Goal: Task Accomplishment & Management: Use online tool/utility

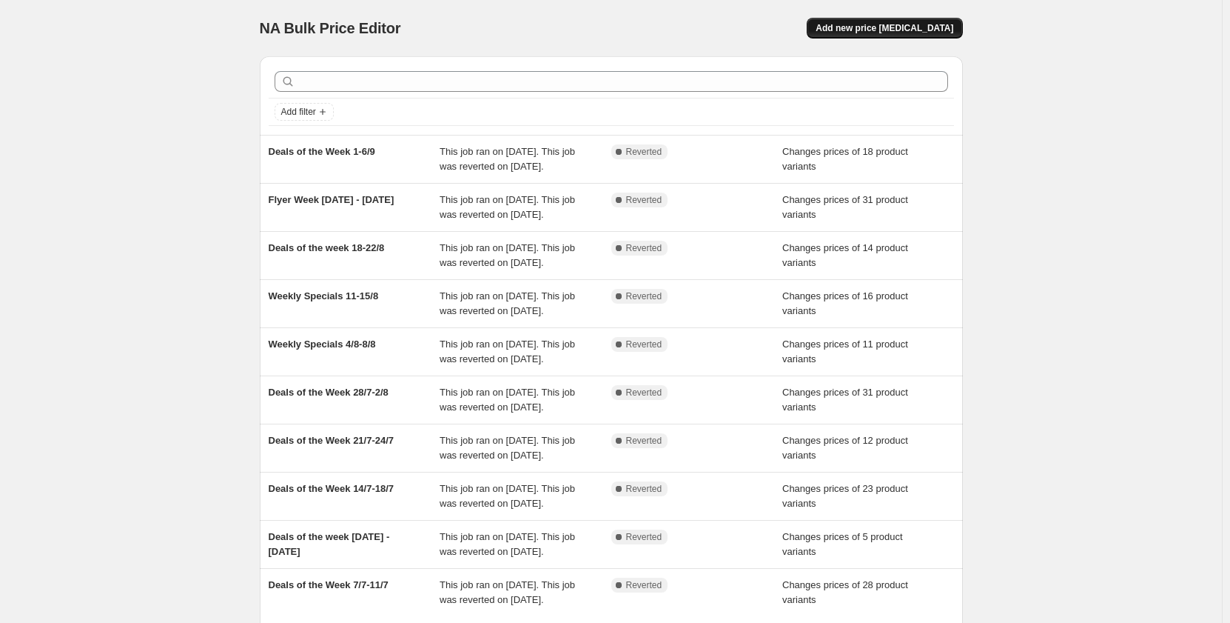
click at [863, 33] on span "Add new price [MEDICAL_DATA]" at bounding box center [885, 28] width 138 height 12
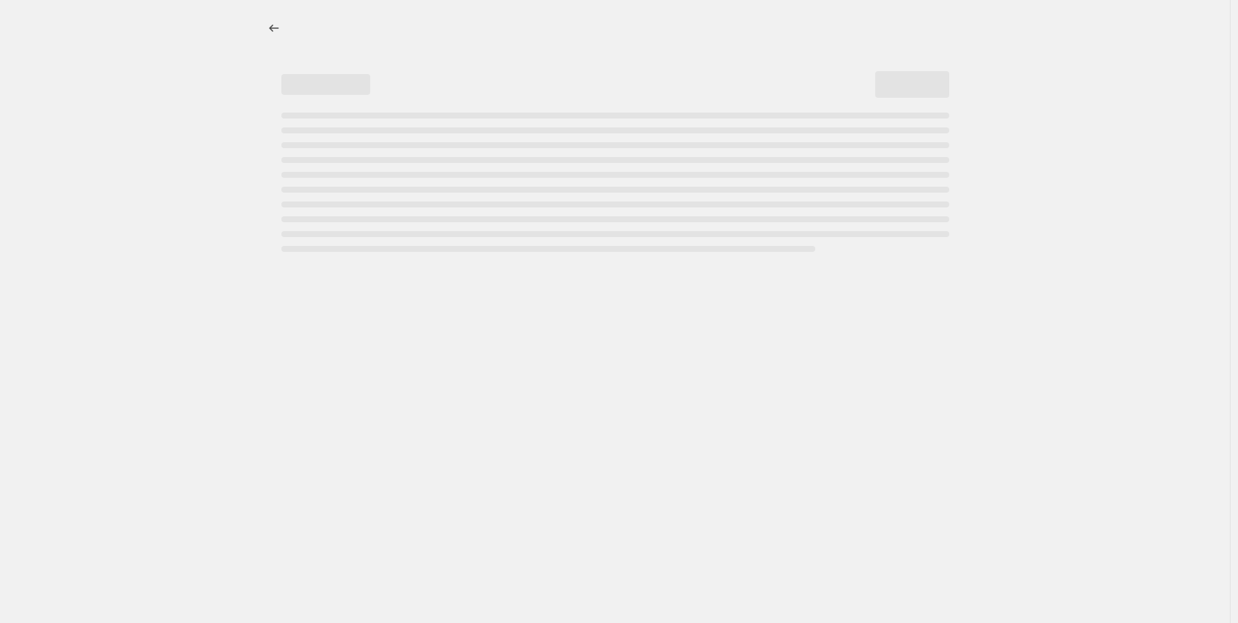
select select "percentage"
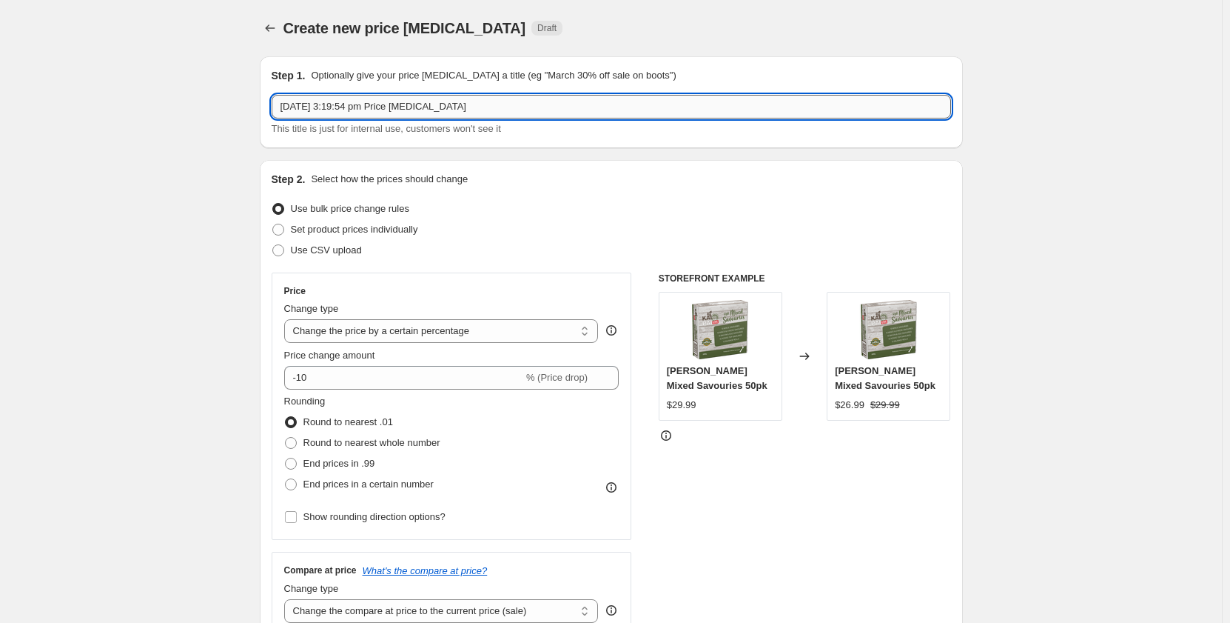
click at [452, 105] on input "12 Sept 2025, 3:19:54 pm Price change job" at bounding box center [612, 107] width 680 height 24
type input "Deals of the Week 15-19/9"
click at [321, 228] on span "Set product prices individually" at bounding box center [354, 229] width 127 height 11
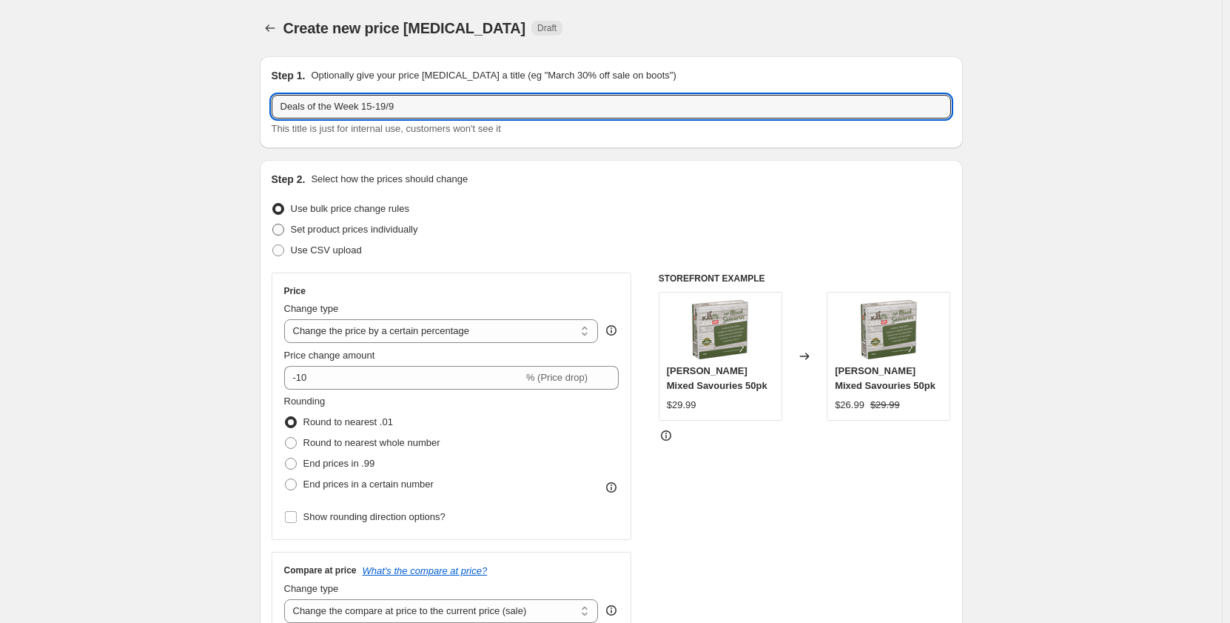
click at [273, 224] on input "Set product prices individually" at bounding box center [272, 224] width 1 height 1
radio input "true"
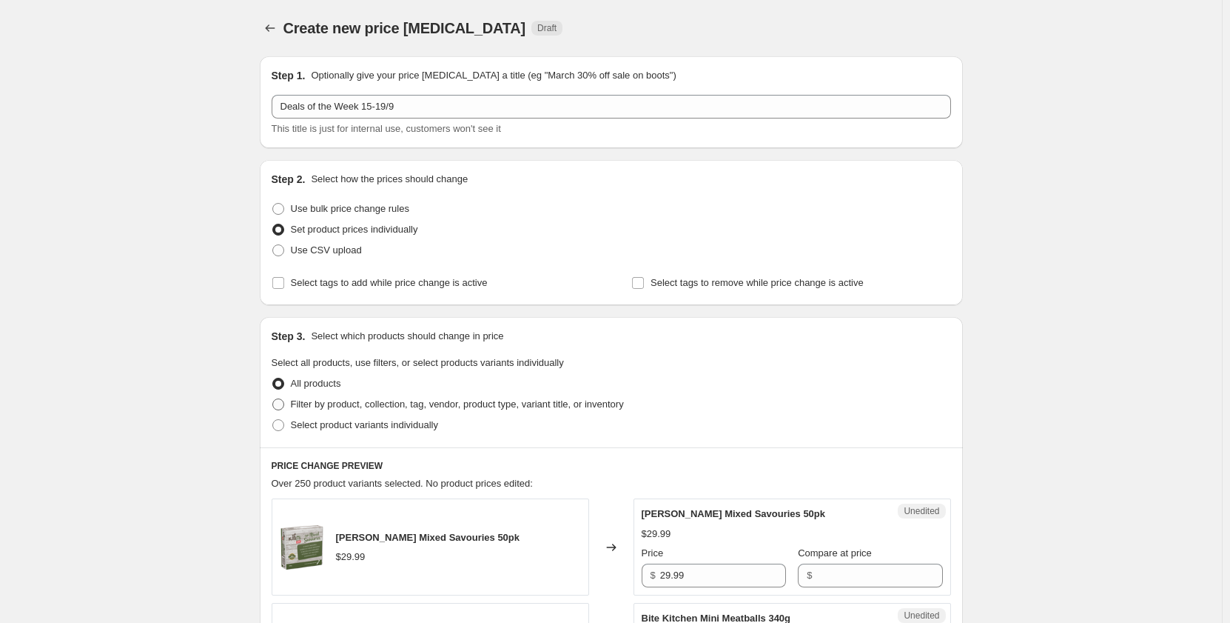
click at [328, 401] on span "Filter by product, collection, tag, vendor, product type, variant title, or inv…" at bounding box center [457, 403] width 333 height 11
click at [273, 399] on input "Filter by product, collection, tag, vendor, product type, variant title, or inv…" at bounding box center [272, 398] width 1 height 1
radio input "true"
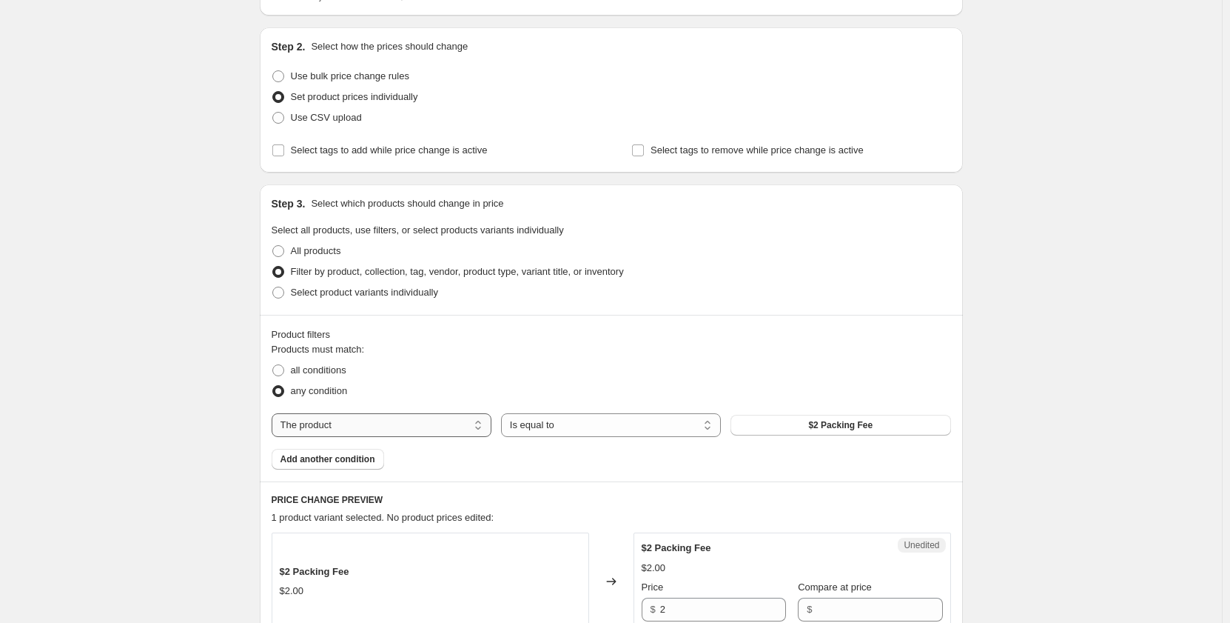
scroll to position [148, 0]
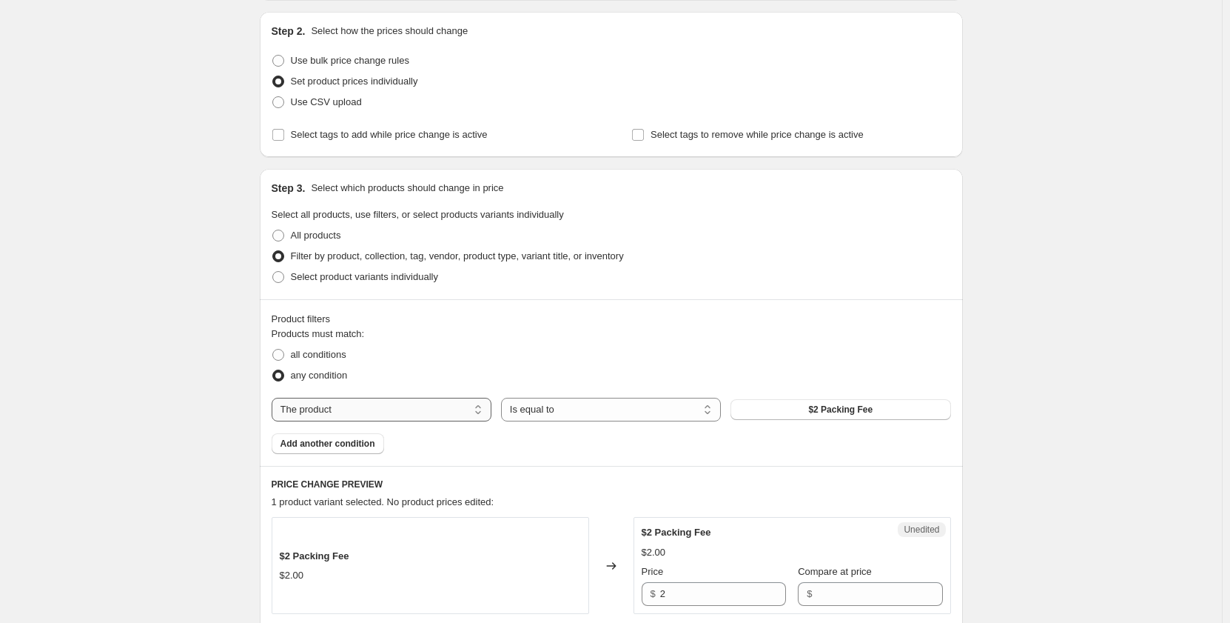
click at [403, 403] on select "The product The product's collection The product's tag The product's vendor The…" at bounding box center [382, 409] width 220 height 24
select select "collection"
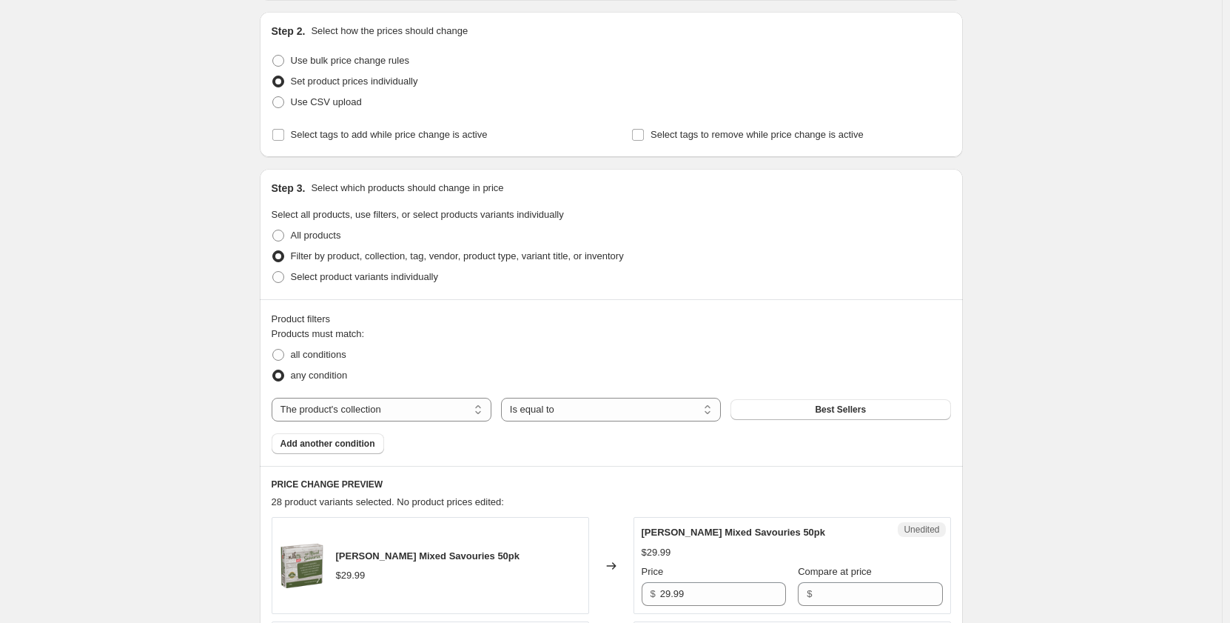
click at [820, 413] on button "Best Sellers" at bounding box center [841, 409] width 220 height 21
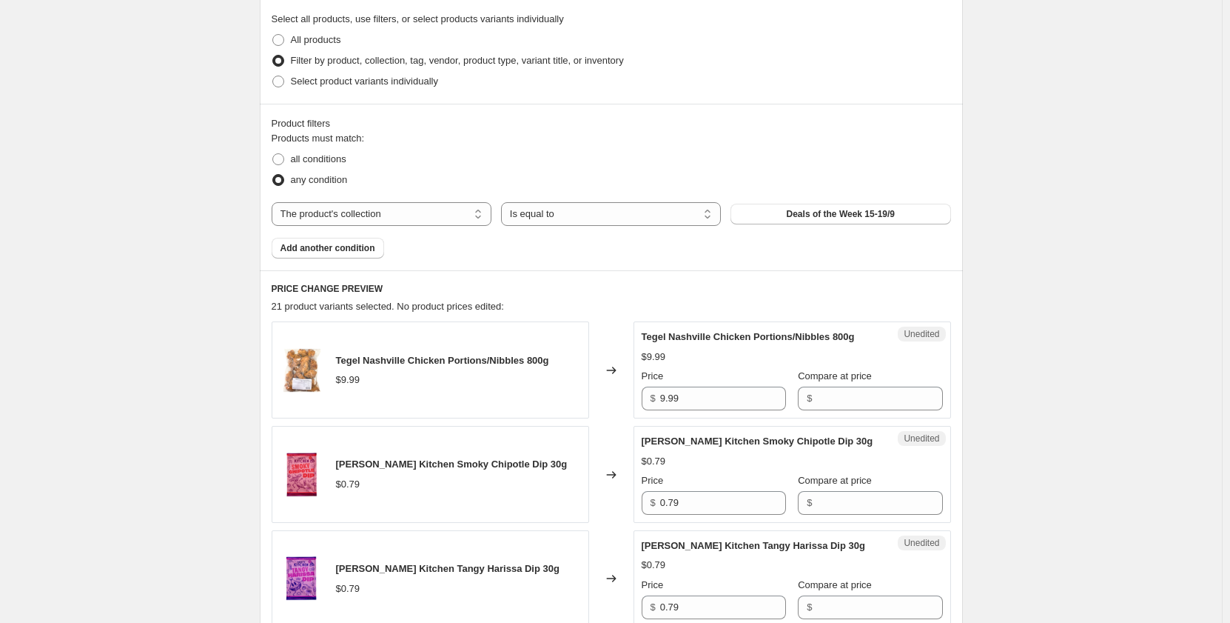
scroll to position [444, 0]
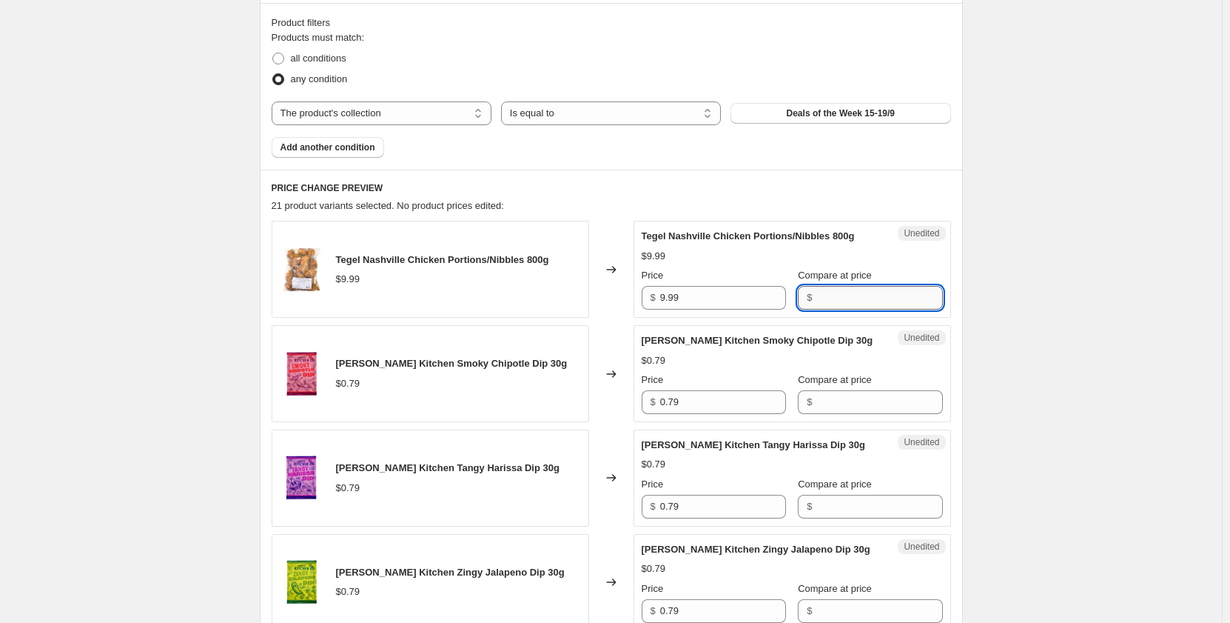
click at [844, 295] on input "Compare at price" at bounding box center [879, 298] width 126 height 24
type input "9.99"
click at [823, 395] on input "Compare at price" at bounding box center [879, 402] width 126 height 24
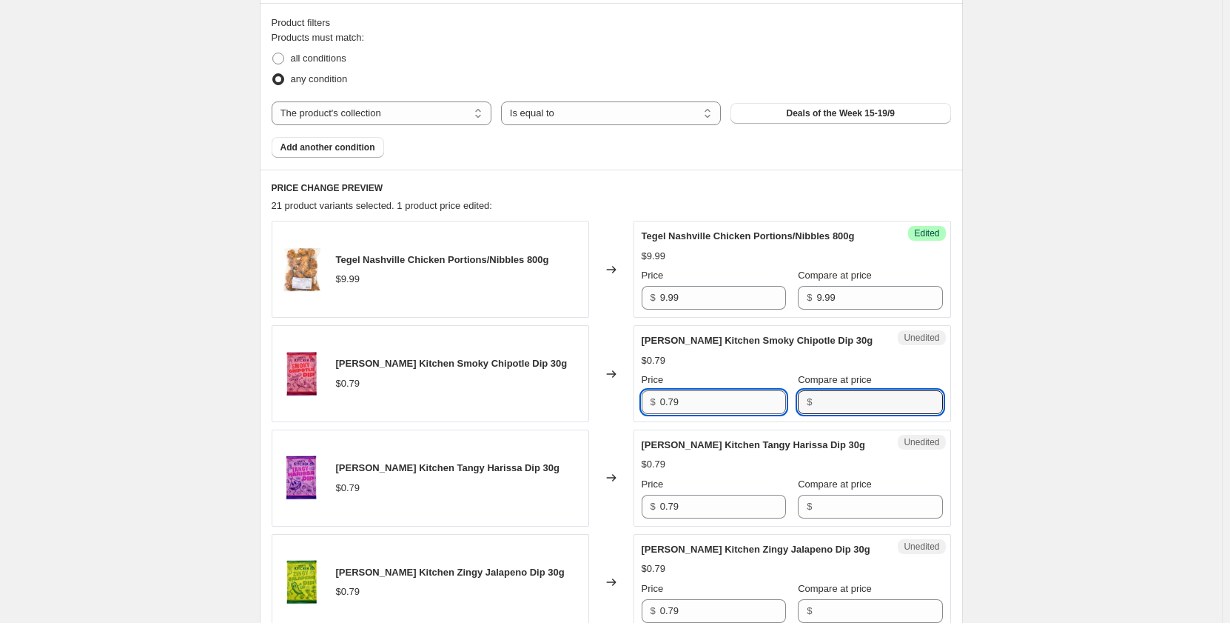
click at [692, 397] on input "0.79" at bounding box center [723, 402] width 126 height 24
click at [832, 400] on input "Compare at price" at bounding box center [879, 402] width 126 height 24
paste input "0.79"
type input "0.79"
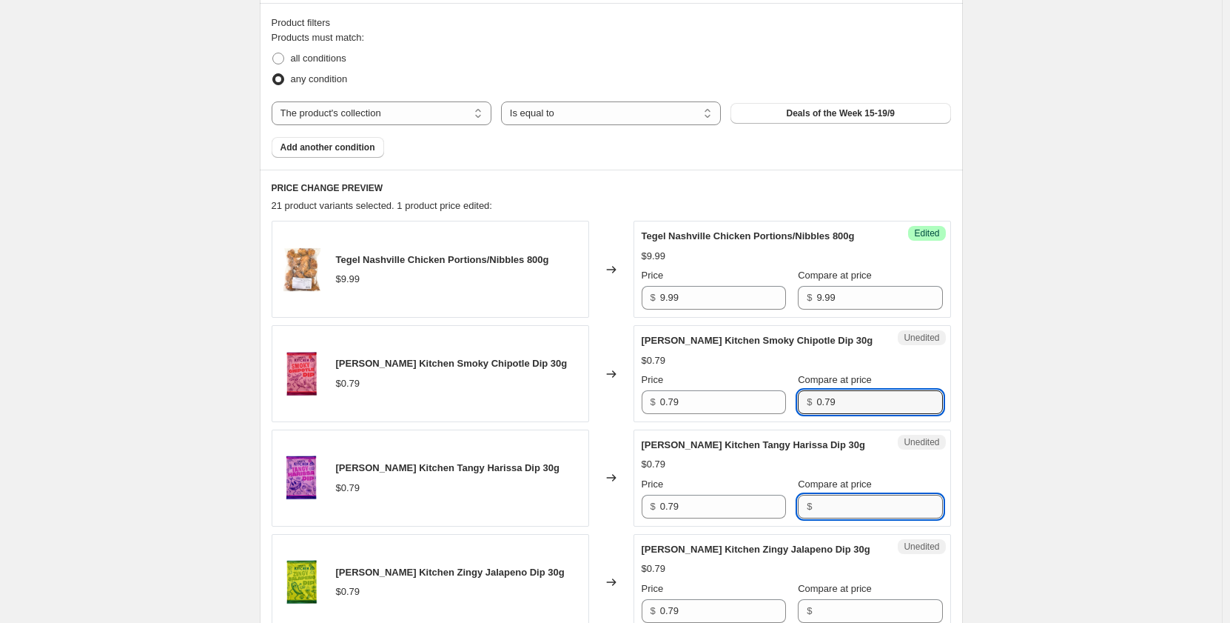
click at [816, 499] on input "Compare at price" at bounding box center [879, 506] width 126 height 24
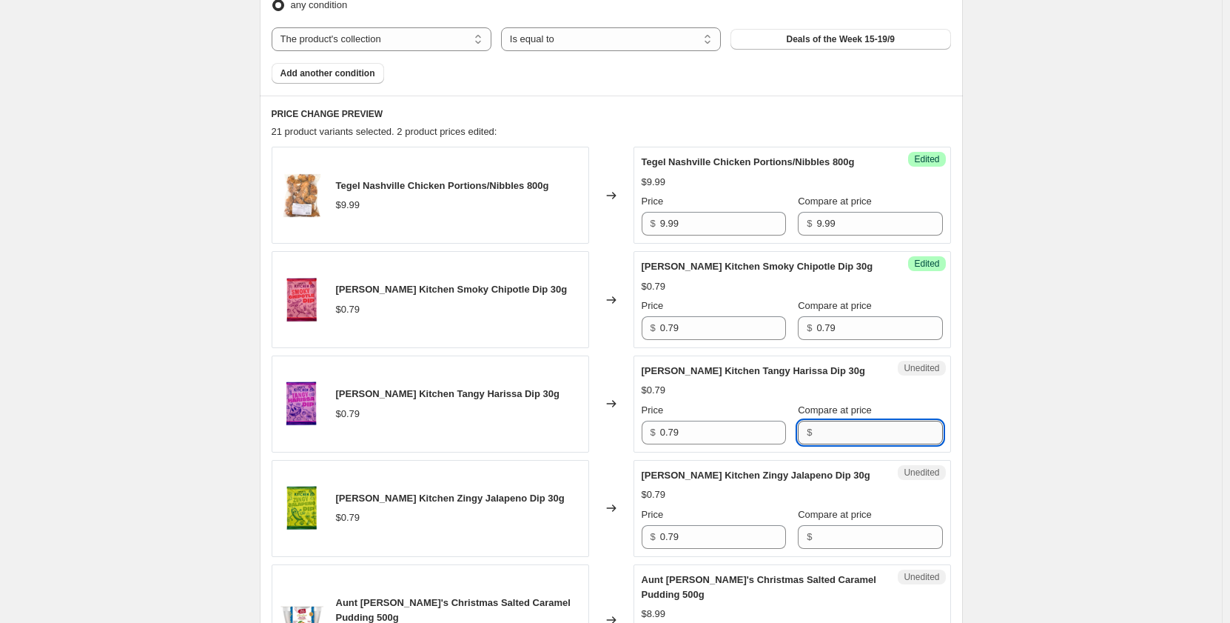
paste input "0.79"
type input "0.79"
click at [839, 536] on input "Compare at price" at bounding box center [879, 537] width 126 height 24
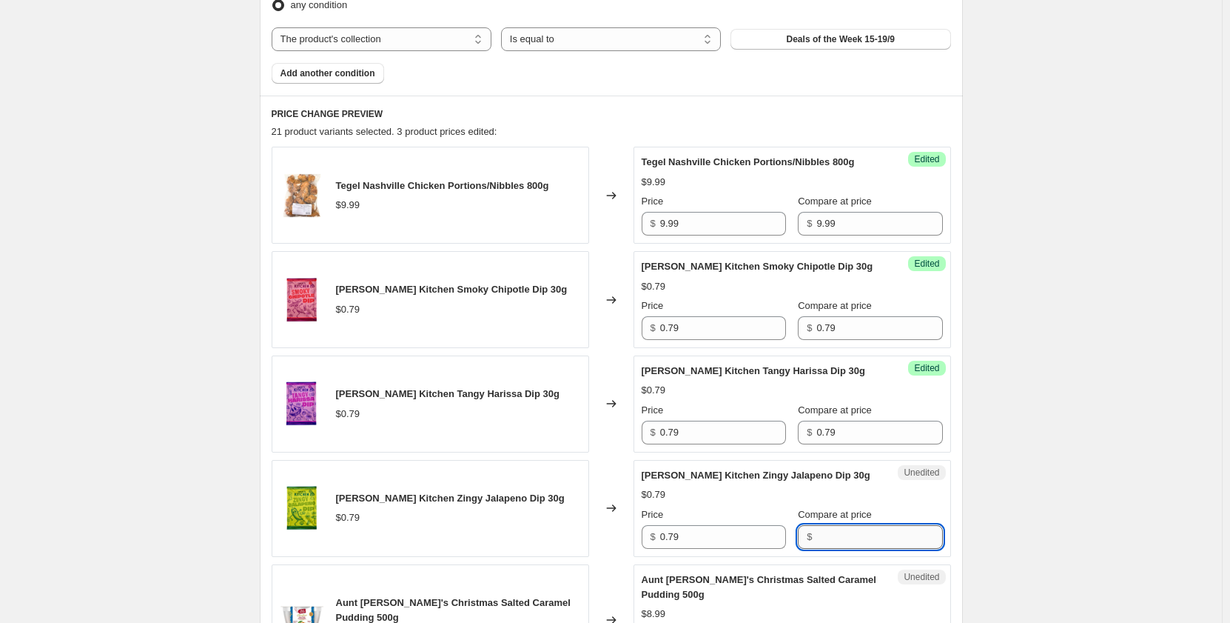
paste input "0.79"
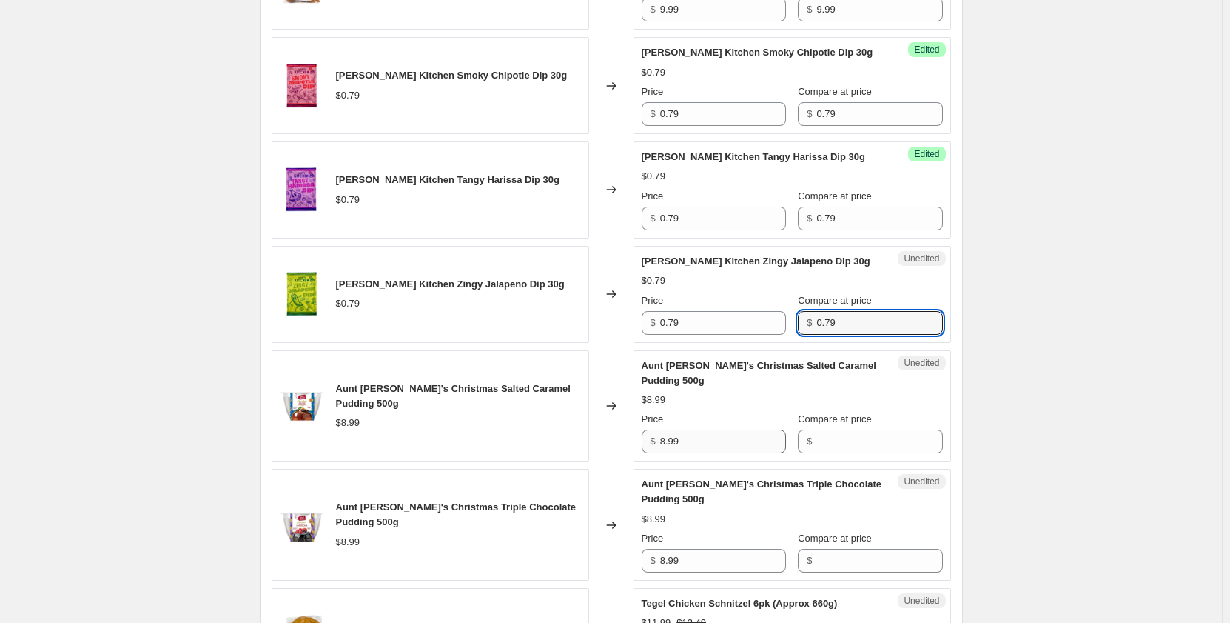
scroll to position [740, 0]
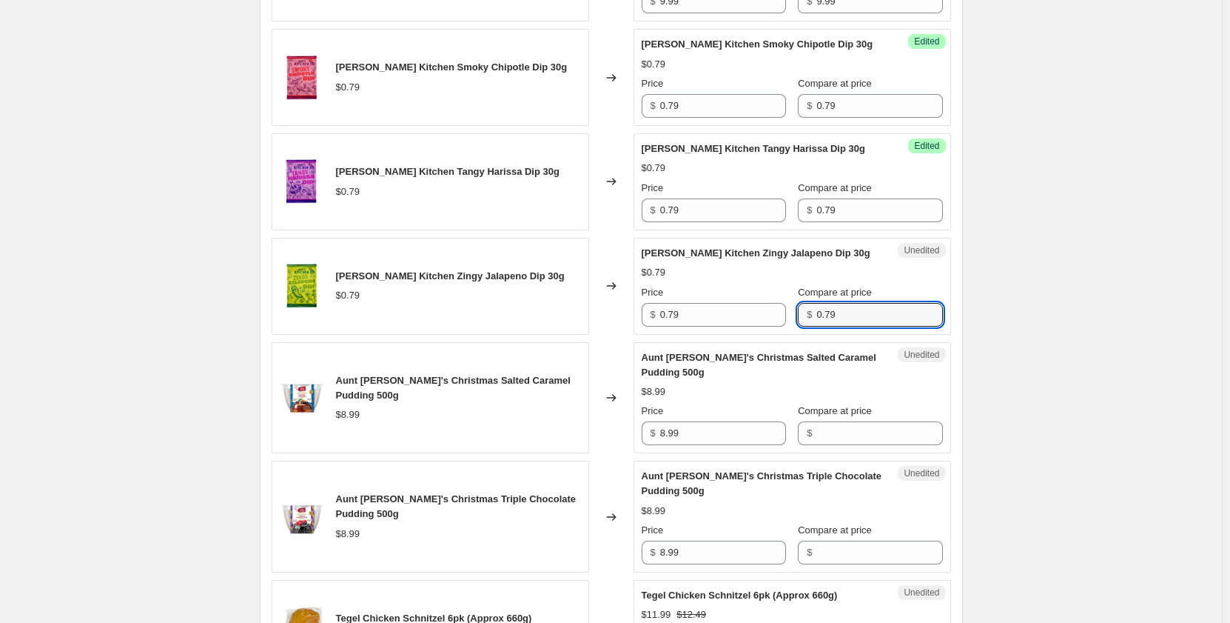
type input "0.79"
click at [742, 446] on div "Unedited Aunt Betty's Christmas Salted Caramel Pudding 500g $8.99 Price $ 8.99 …" at bounding box center [793, 398] width 318 height 112
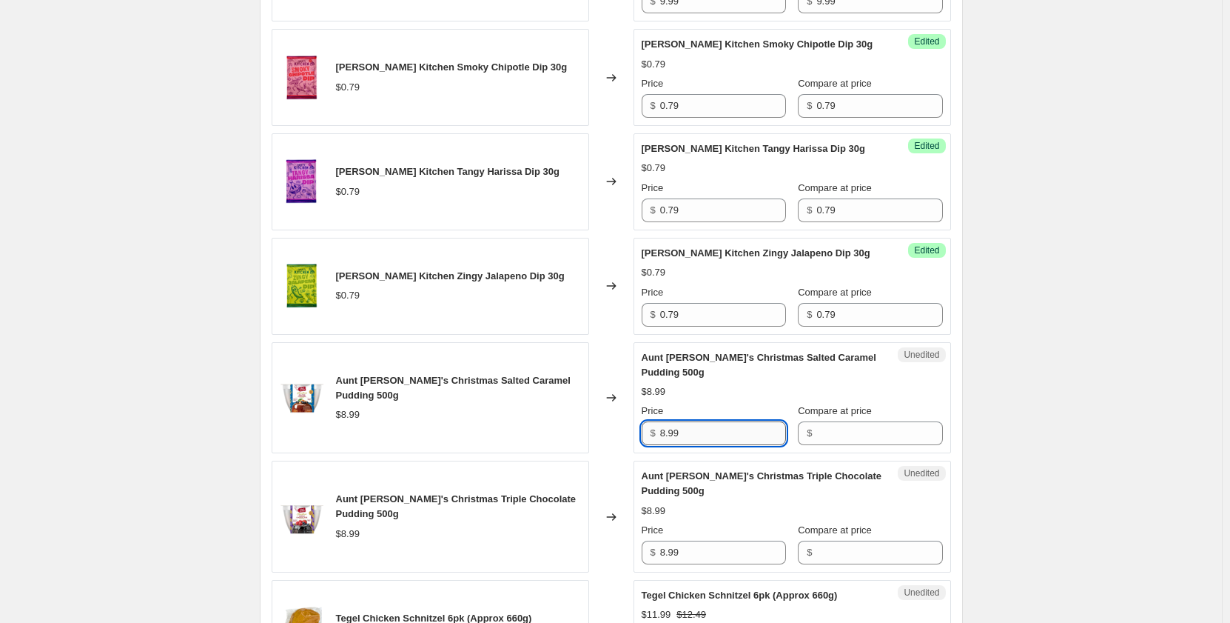
click at [739, 437] on input "8.99" at bounding box center [723, 433] width 126 height 24
click at [817, 437] on input "Compare at price" at bounding box center [879, 433] width 126 height 24
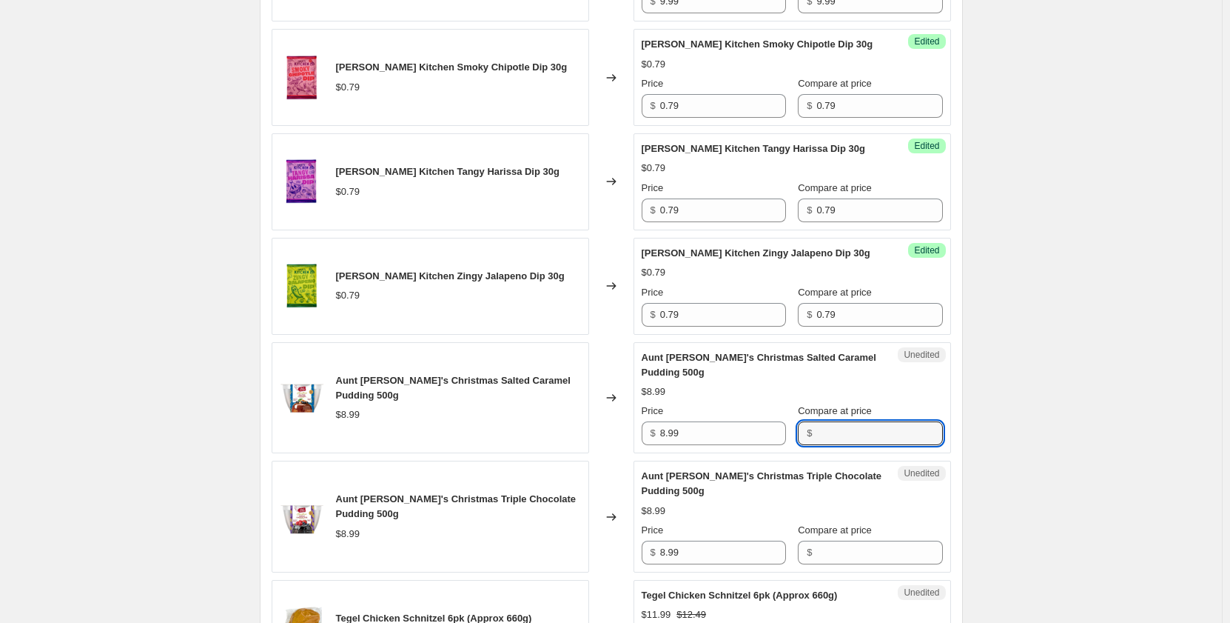
paste input "8.99"
type input "8.99"
click at [825, 549] on input "Compare at price" at bounding box center [879, 552] width 126 height 24
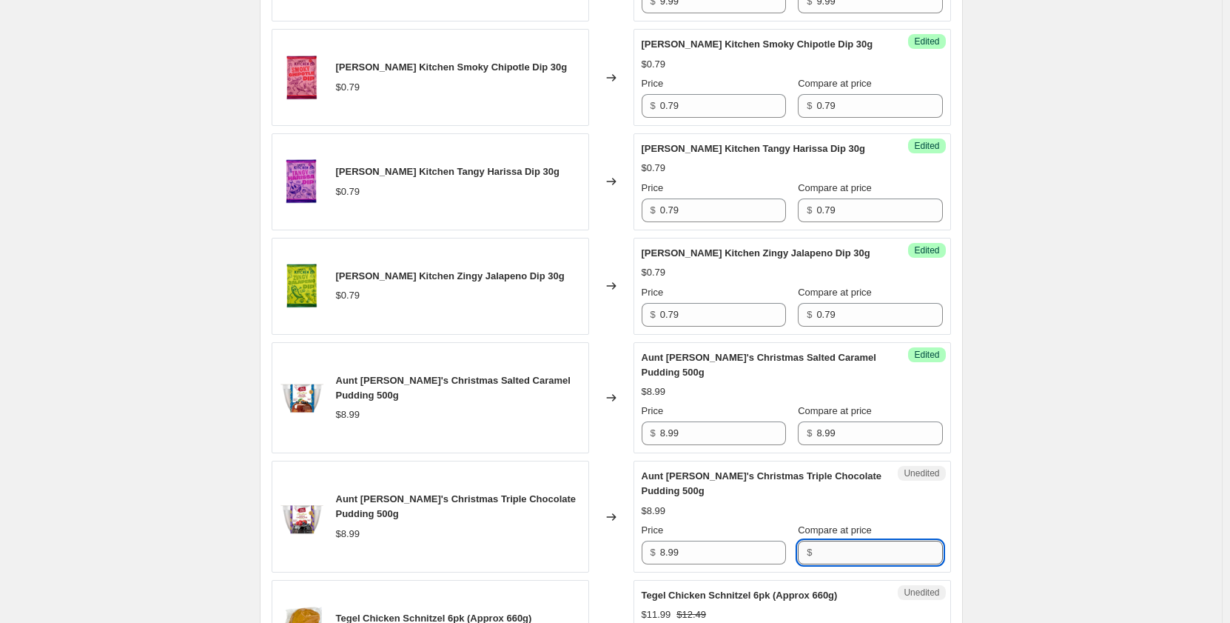
paste input "8.99"
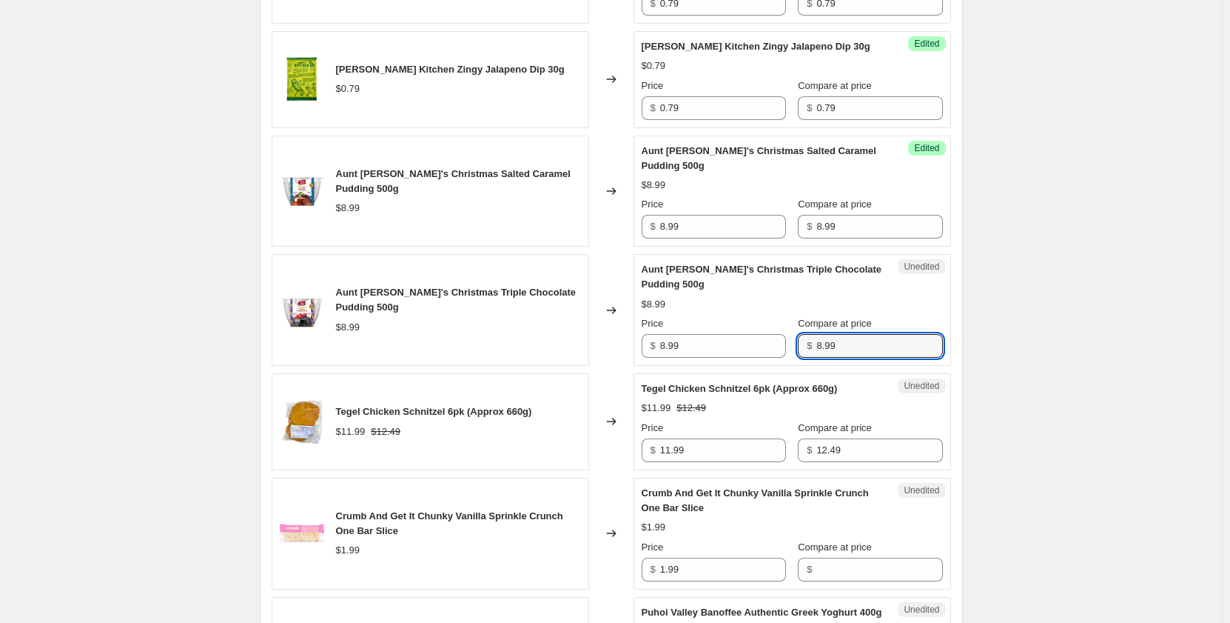
scroll to position [962, 0]
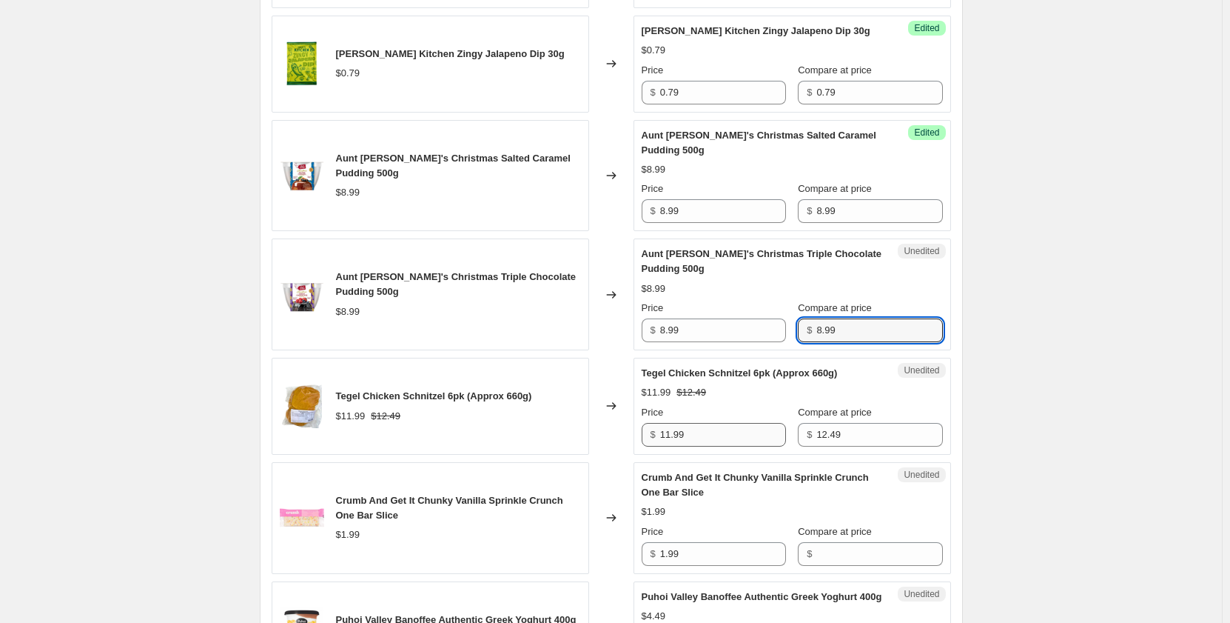
type input "8.99"
click at [754, 441] on input "11.99" at bounding box center [723, 435] width 126 height 24
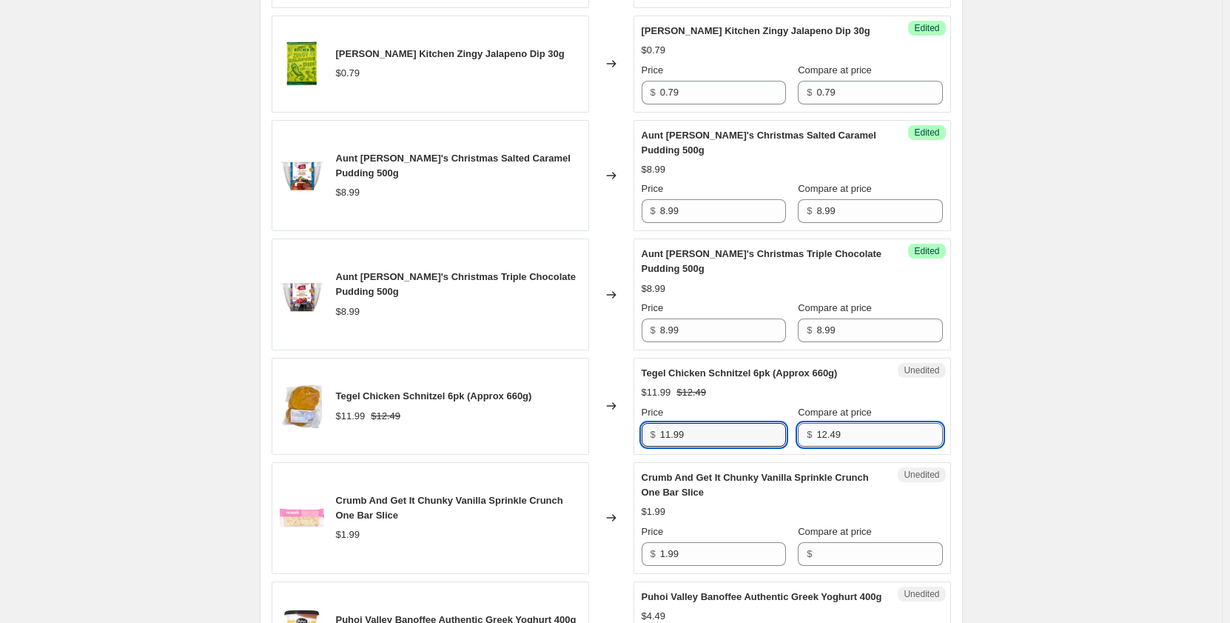
click at [838, 437] on input "12.49" at bounding box center [879, 435] width 126 height 24
click at [832, 432] on input "12.49" at bounding box center [879, 435] width 126 height 24
paste input "1.9"
type input "11.99"
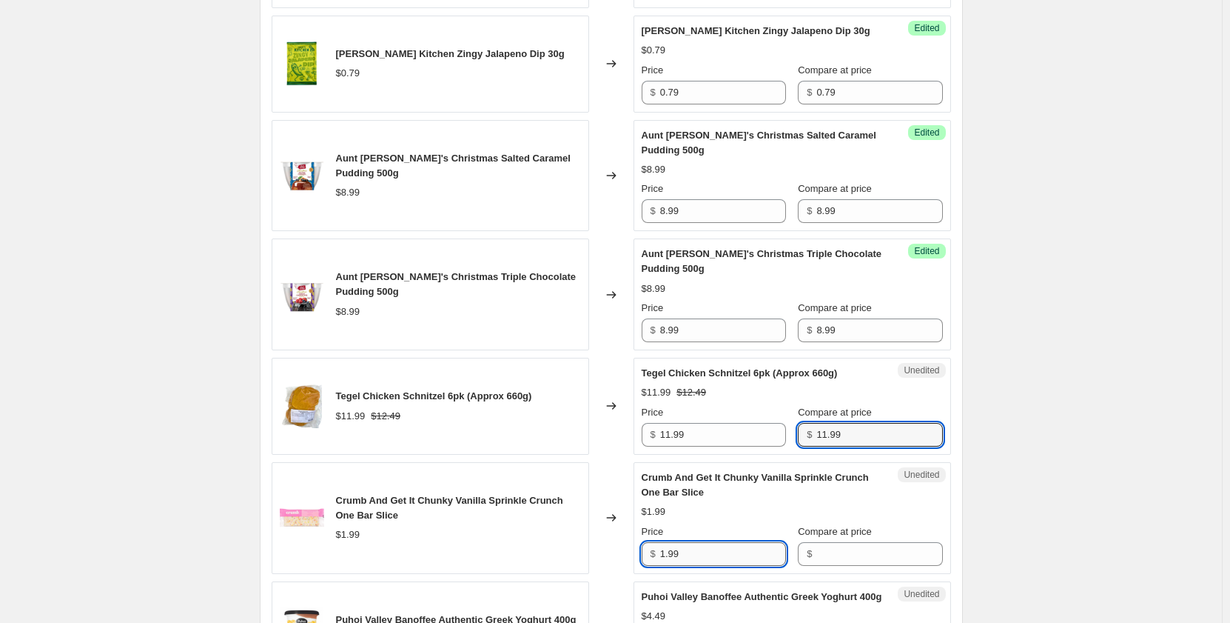
click at [767, 551] on input "1.99" at bounding box center [723, 554] width 126 height 24
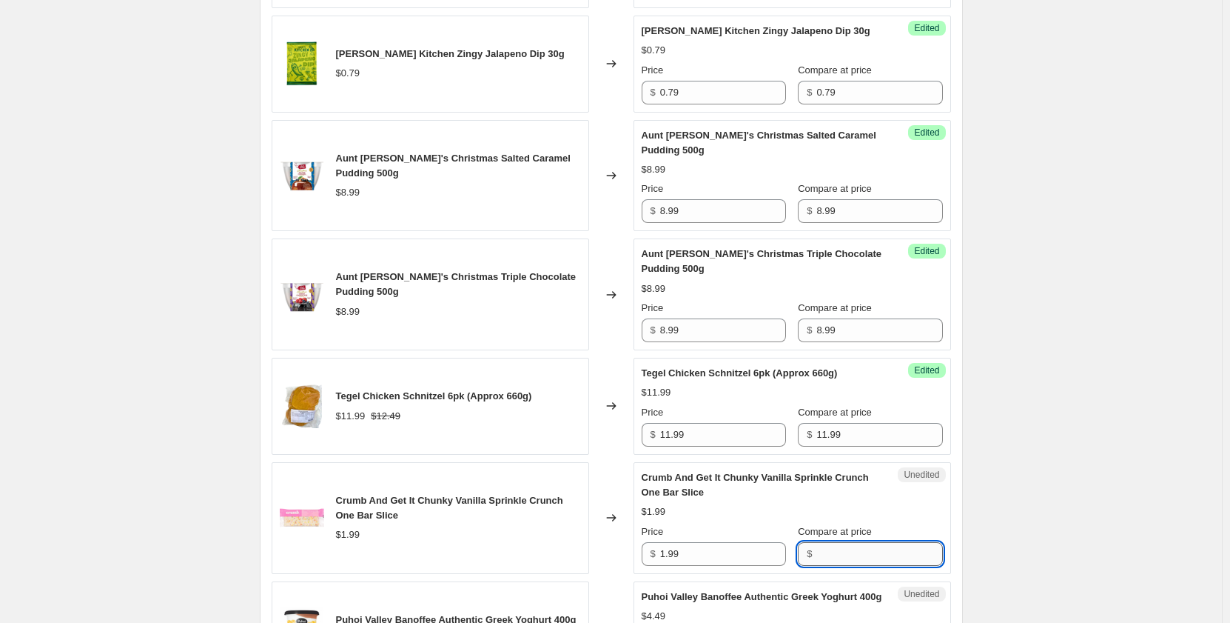
click at [848, 549] on input "Compare at price" at bounding box center [879, 554] width 126 height 24
paste input "1.99"
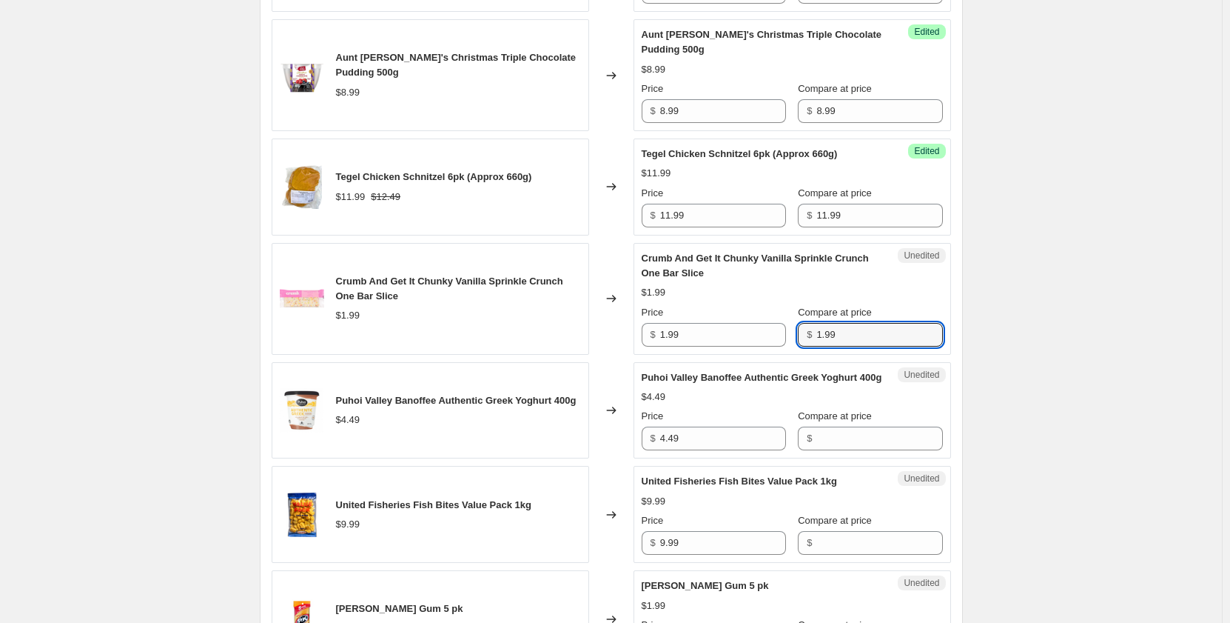
scroll to position [1184, 0]
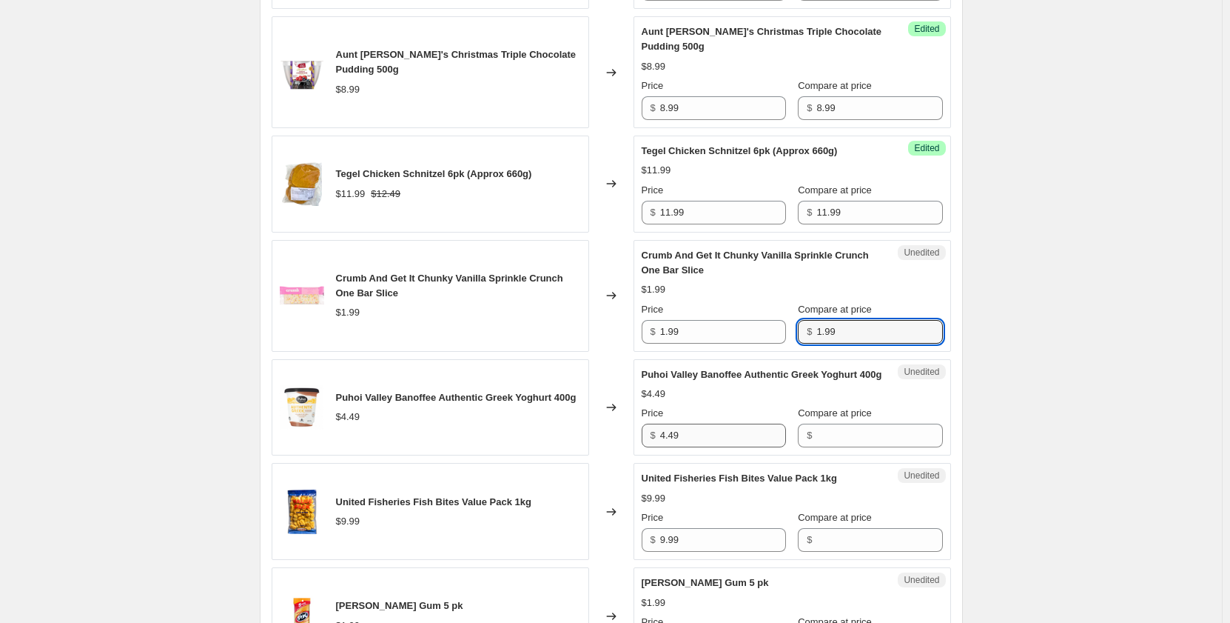
type input "1.99"
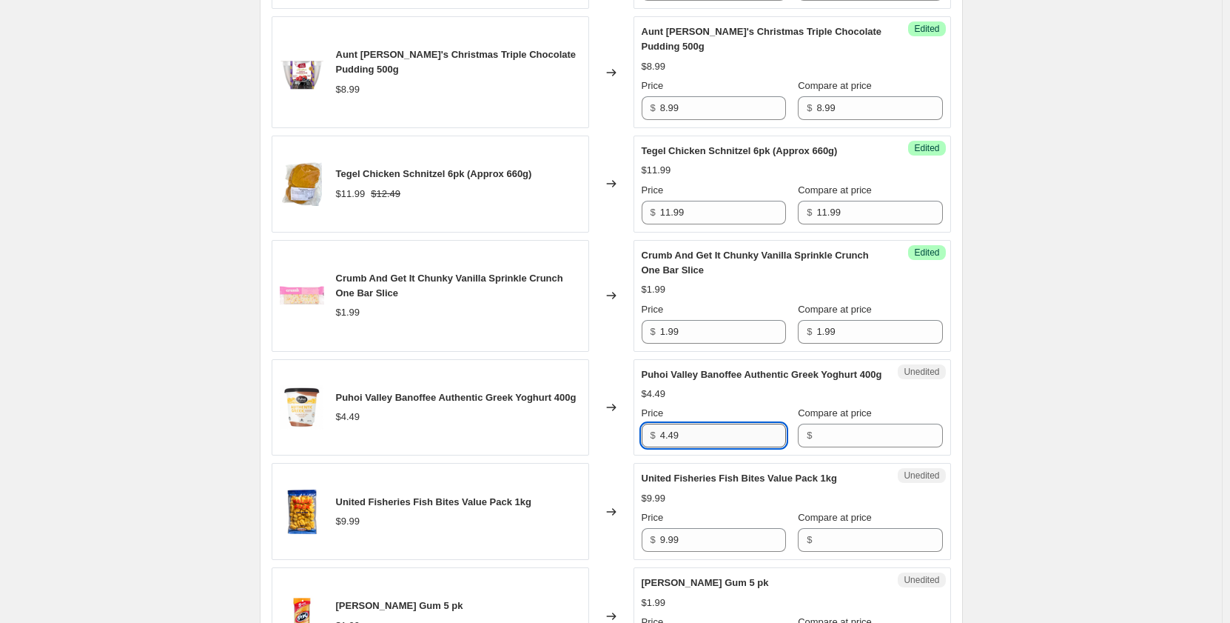
click at [756, 447] on input "4.49" at bounding box center [723, 435] width 126 height 24
click at [831, 447] on input "Compare at price" at bounding box center [879, 435] width 126 height 24
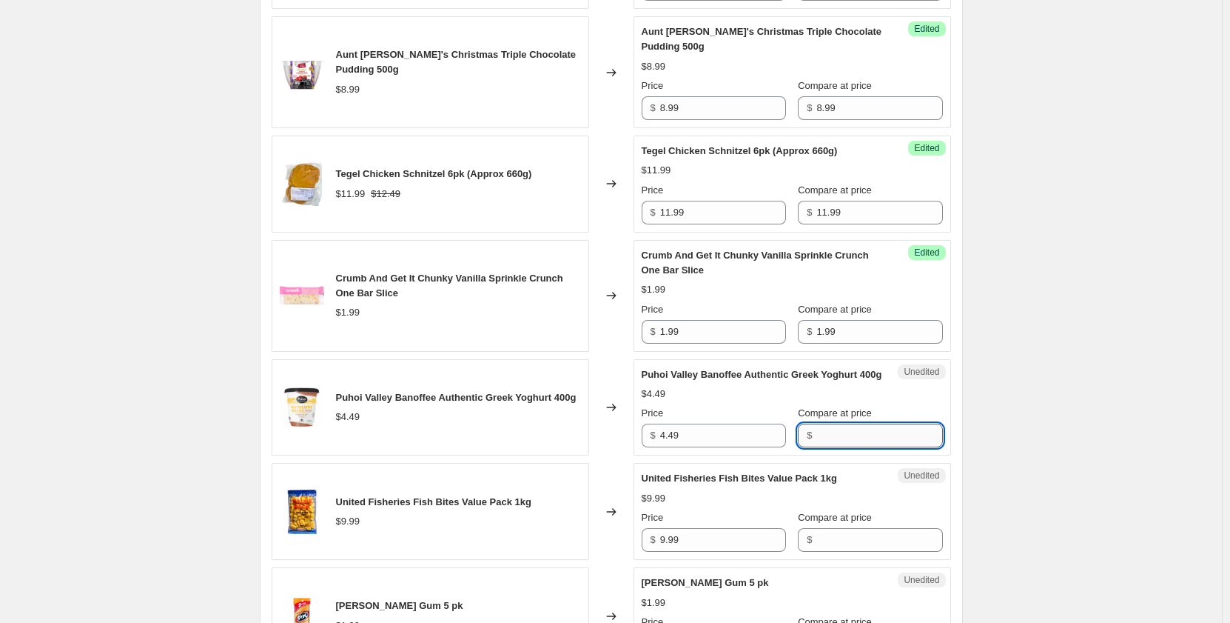
paste input "4.49"
type input "4.49"
click at [734, 551] on input "9.99" at bounding box center [723, 540] width 126 height 24
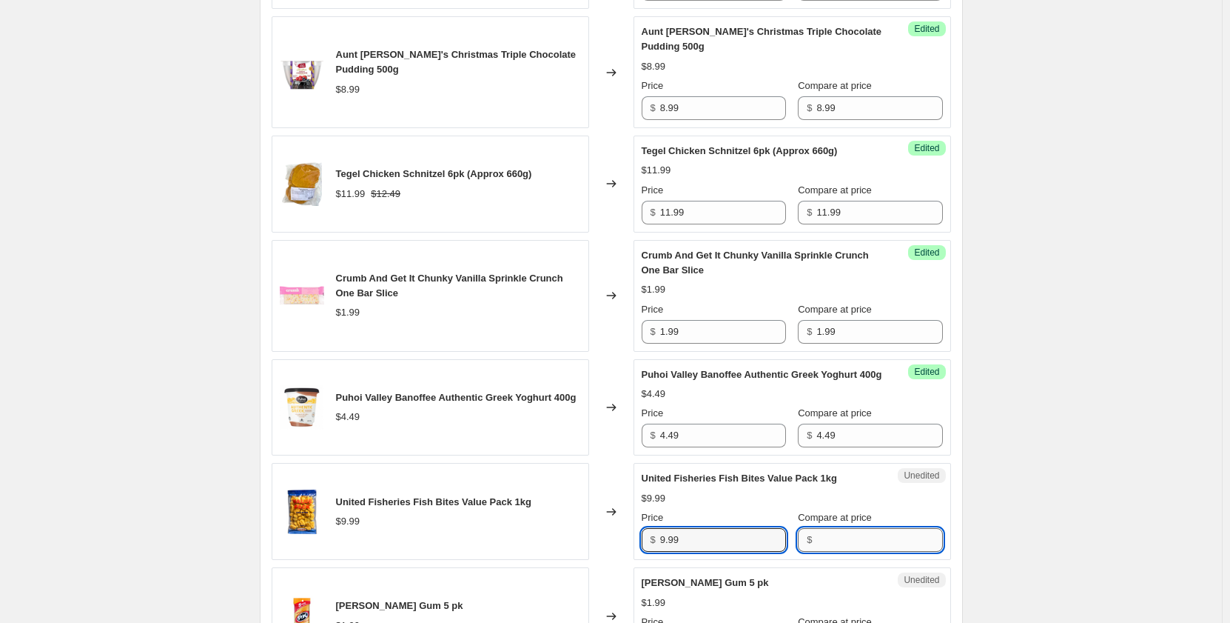
click at [816, 551] on input "Compare at price" at bounding box center [879, 540] width 126 height 24
paste input "4.49"
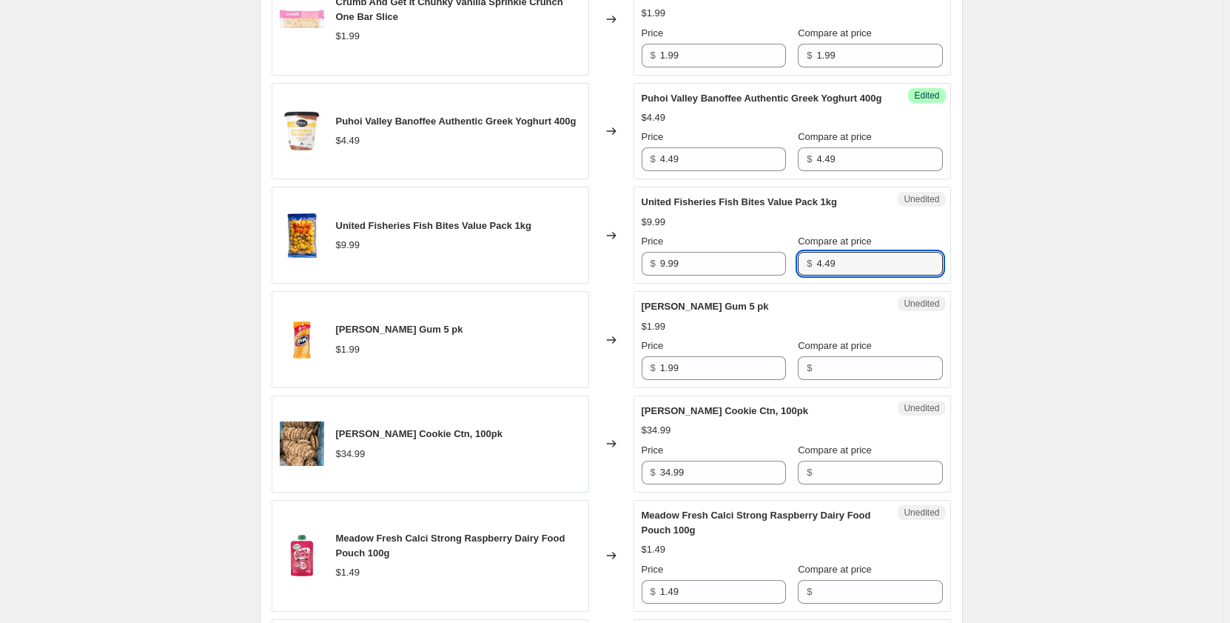
scroll to position [1480, 0]
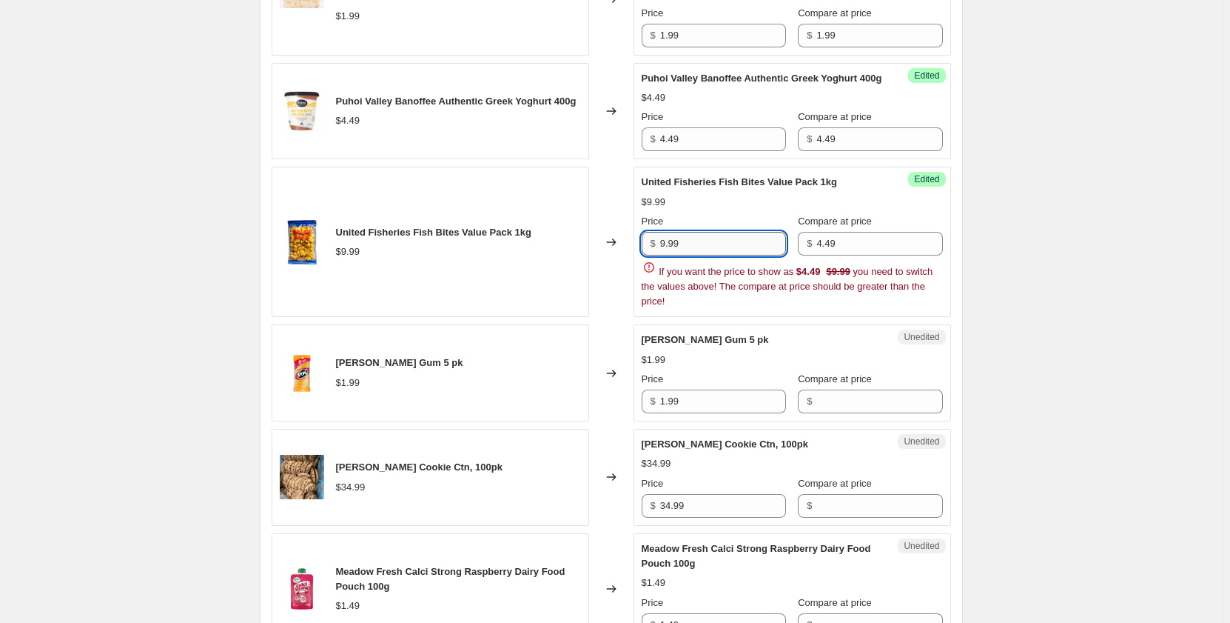
click at [730, 255] on input "9.99" at bounding box center [723, 244] width 126 height 24
click at [846, 255] on input "4.49" at bounding box center [879, 244] width 126 height 24
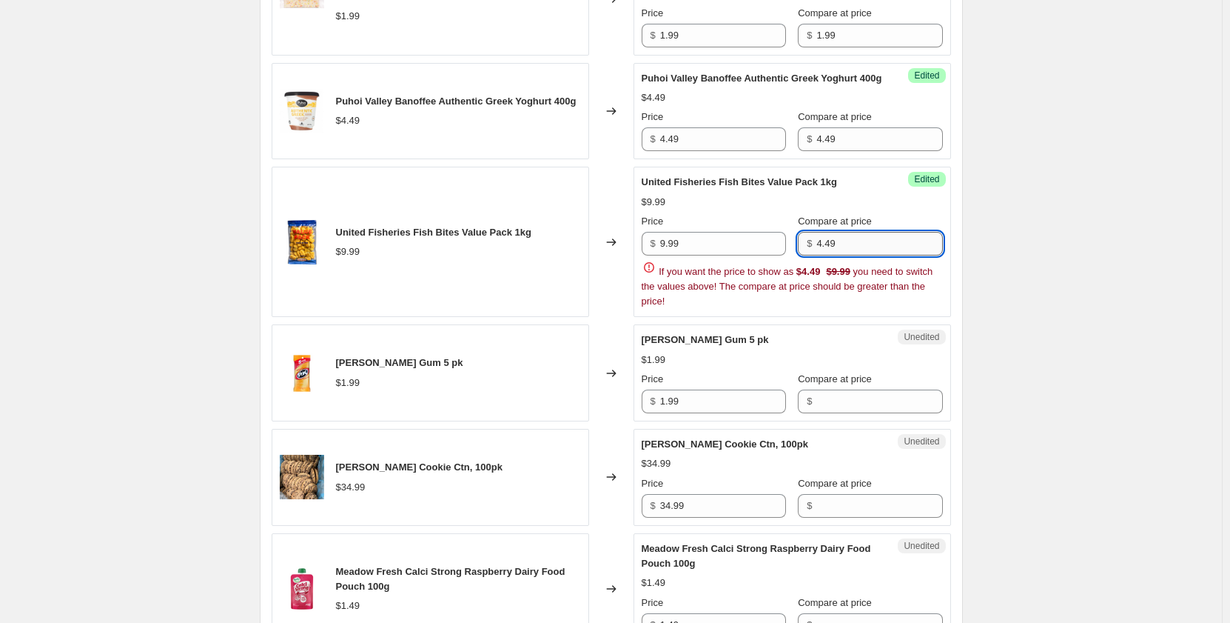
click at [846, 255] on input "4.49" at bounding box center [879, 244] width 126 height 24
paste input "9.9"
type input "9.99"
click at [729, 422] on div "Tegel Nashville Chicken Portions/Nibbles 800g $9.99 Changed to Success Edited T…" at bounding box center [612, 279] width 680 height 2190
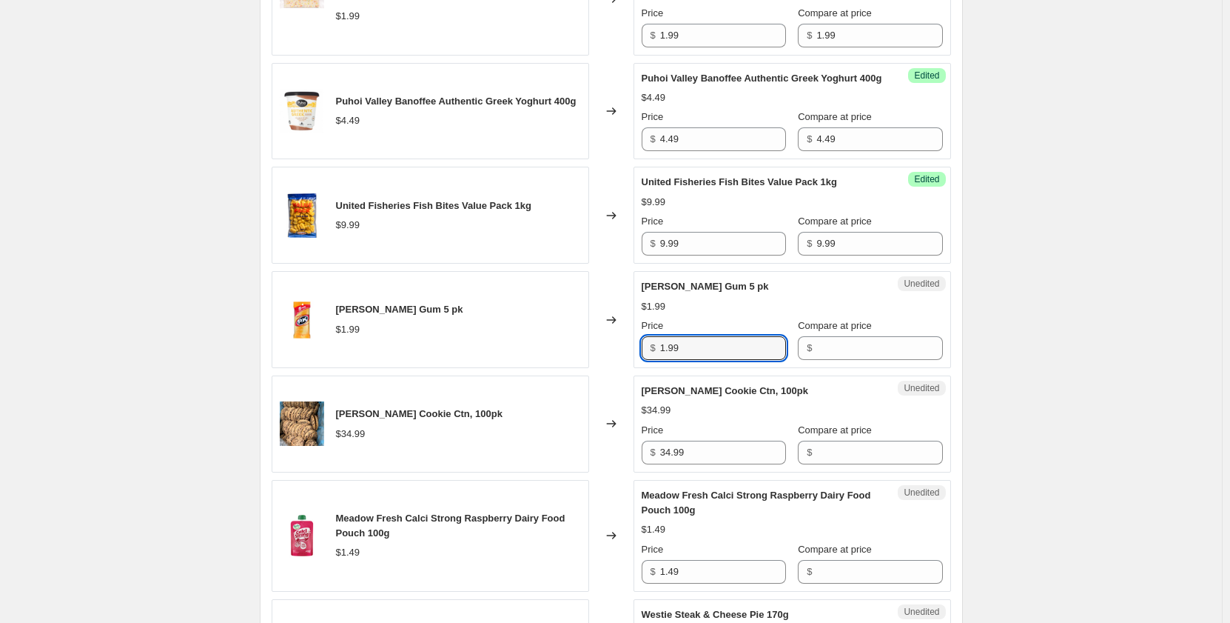
click at [728, 417] on div "$34.99" at bounding box center [792, 410] width 301 height 15
click at [708, 360] on input "1.99" at bounding box center [723, 348] width 126 height 24
click at [816, 360] on input "Compare at price" at bounding box center [879, 348] width 126 height 24
paste input "1.99"
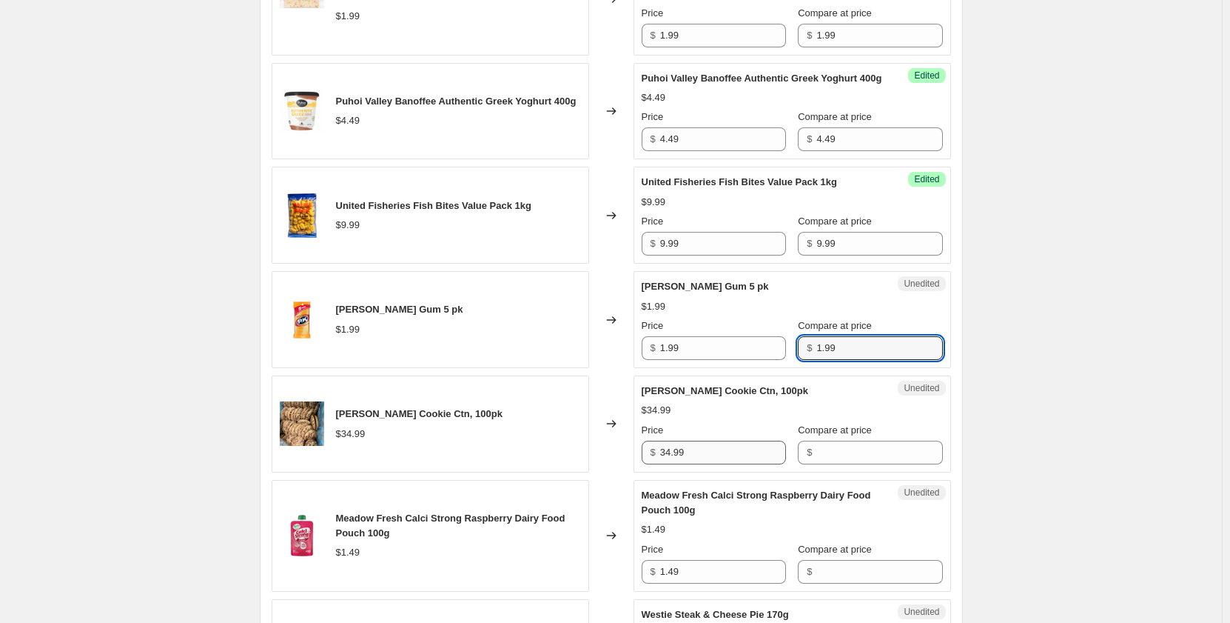
type input "1.99"
click at [737, 460] on input "34.99" at bounding box center [723, 452] width 126 height 24
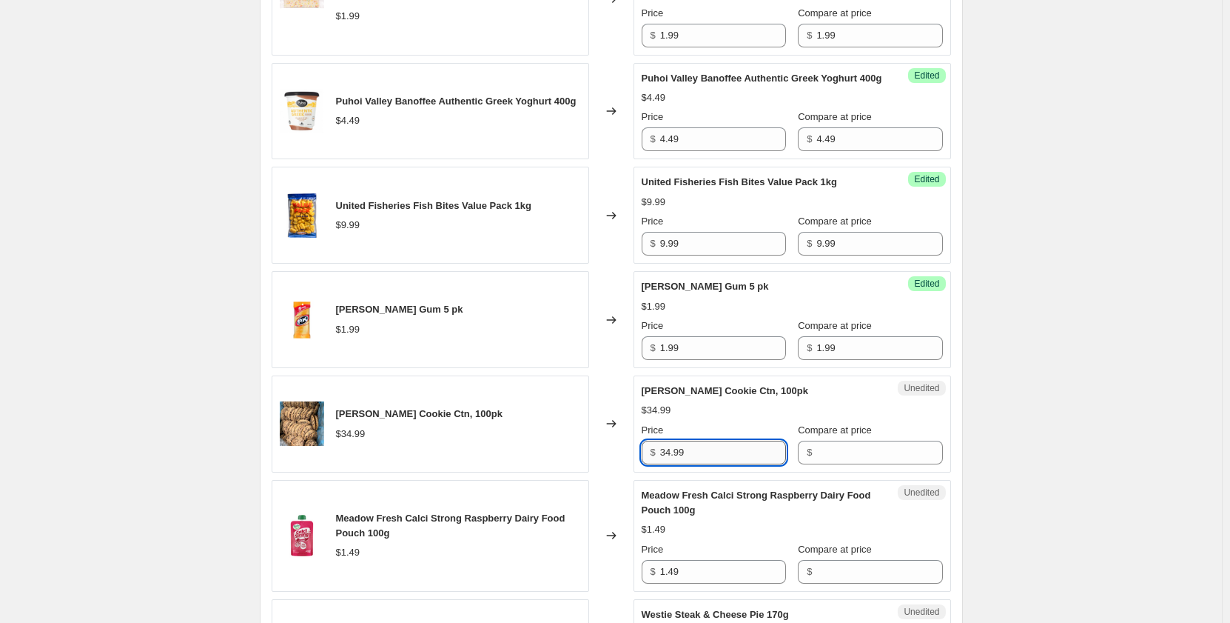
click at [737, 460] on input "34.99" at bounding box center [723, 452] width 126 height 24
click at [816, 464] on input "Compare at price" at bounding box center [879, 452] width 126 height 24
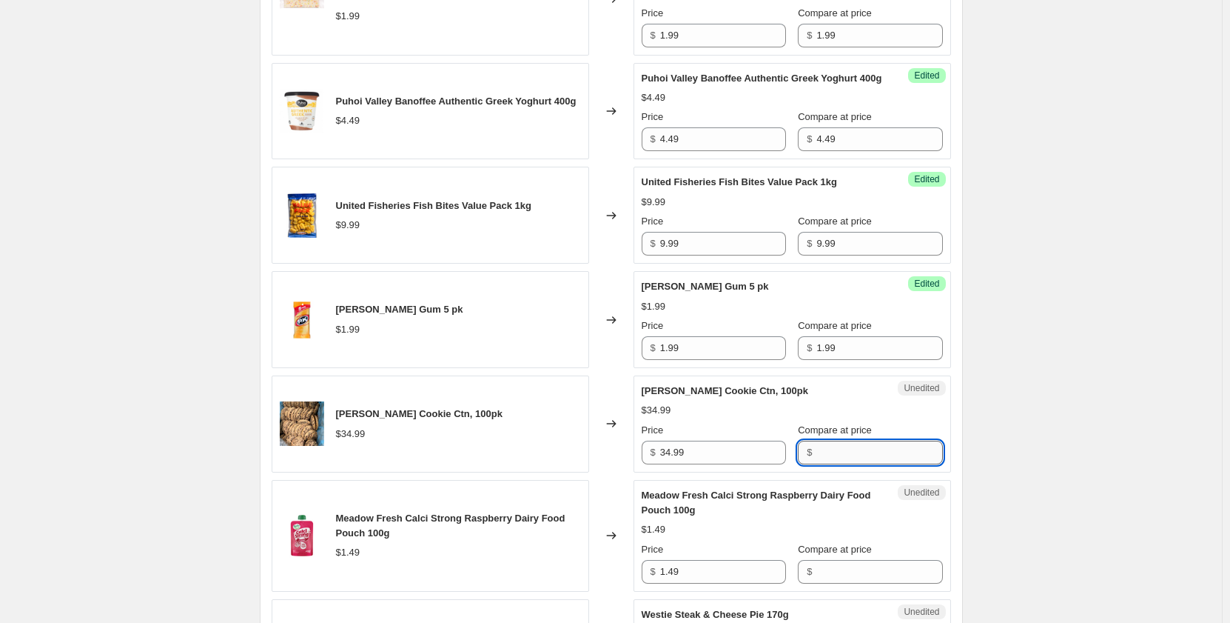
paste input "34.99"
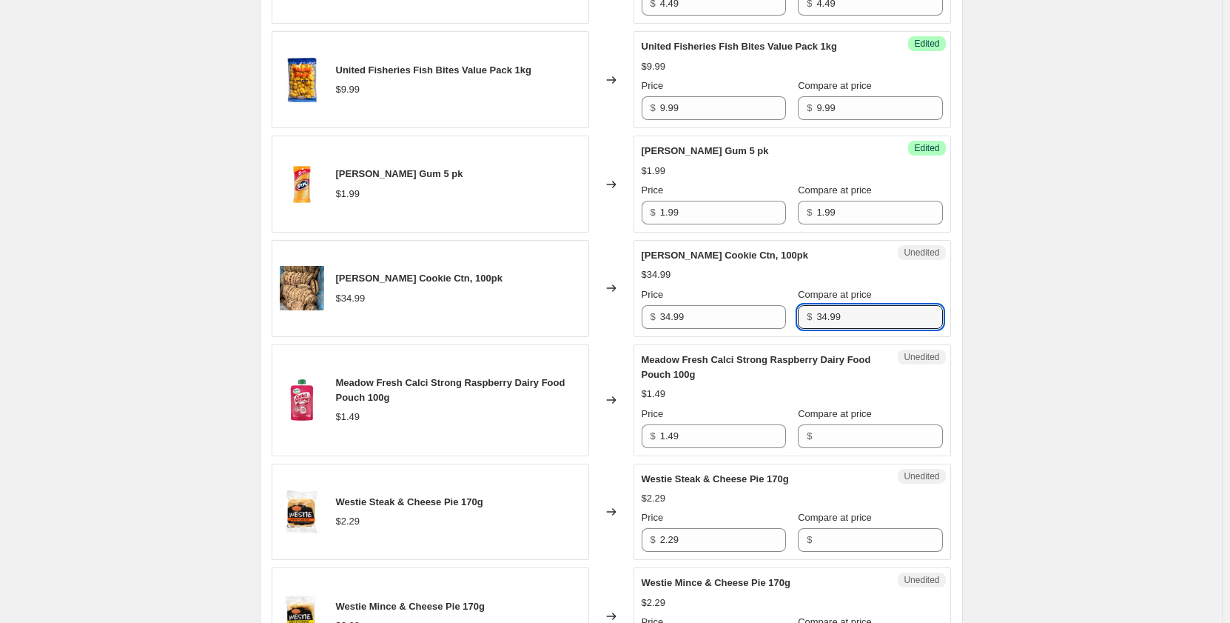
scroll to position [1628, 0]
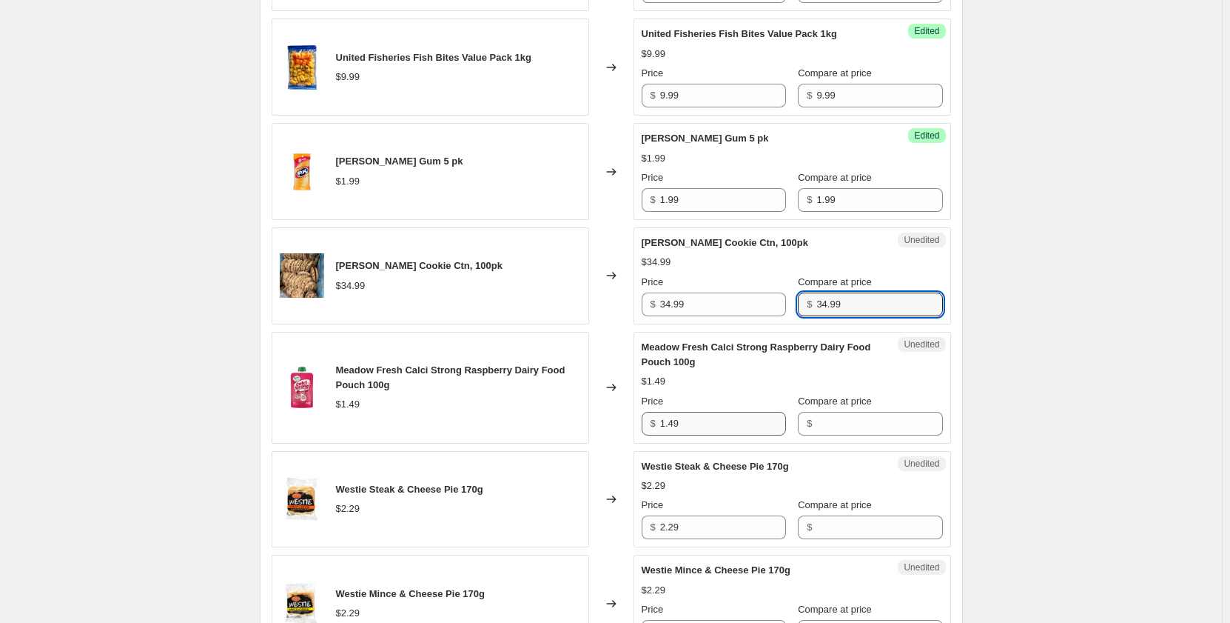
type input "34.99"
click at [703, 435] on input "1.49" at bounding box center [723, 424] width 126 height 24
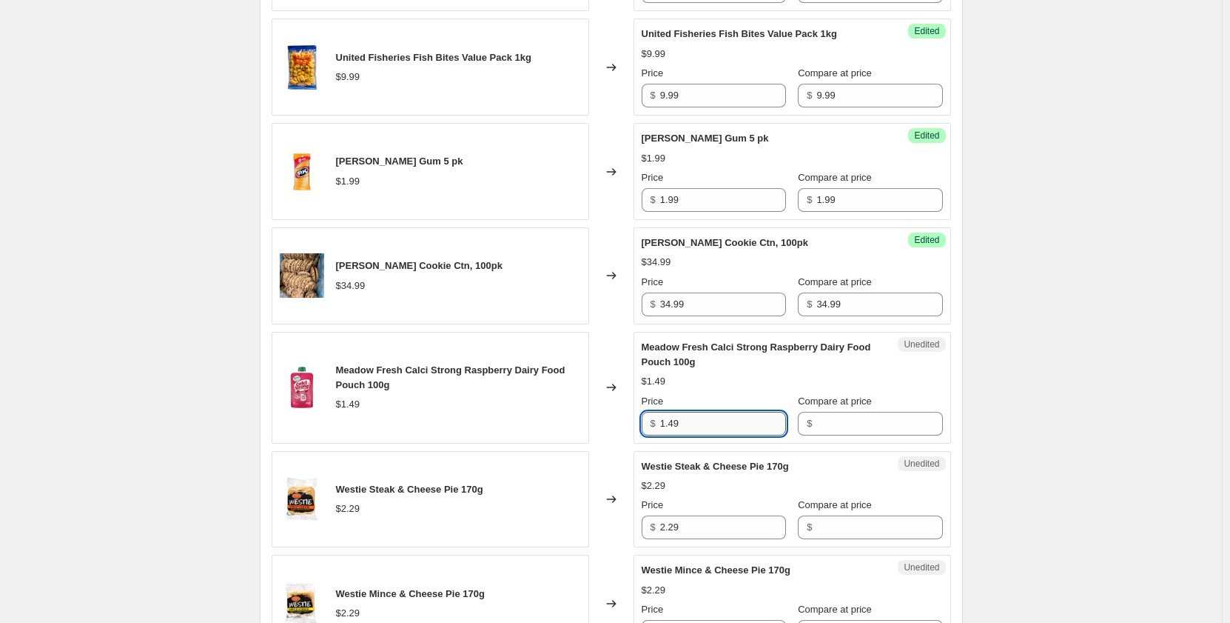
click at [703, 435] on input "1.49" at bounding box center [723, 424] width 126 height 24
click at [837, 435] on input "Compare at price" at bounding box center [879, 424] width 126 height 24
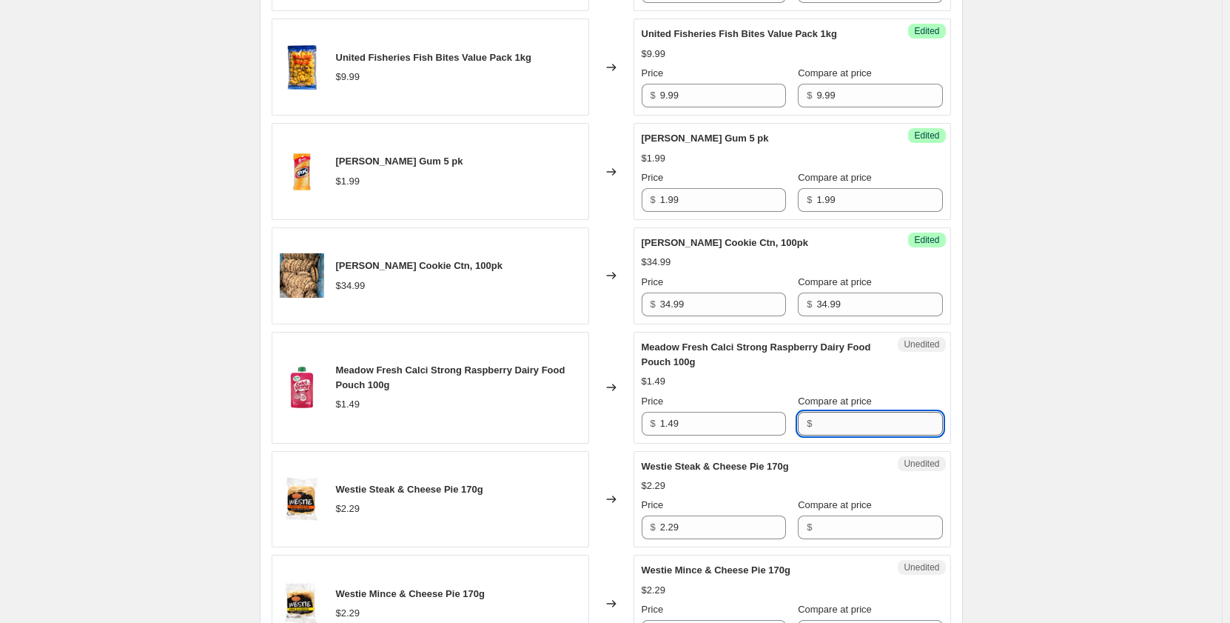
paste input "1.49"
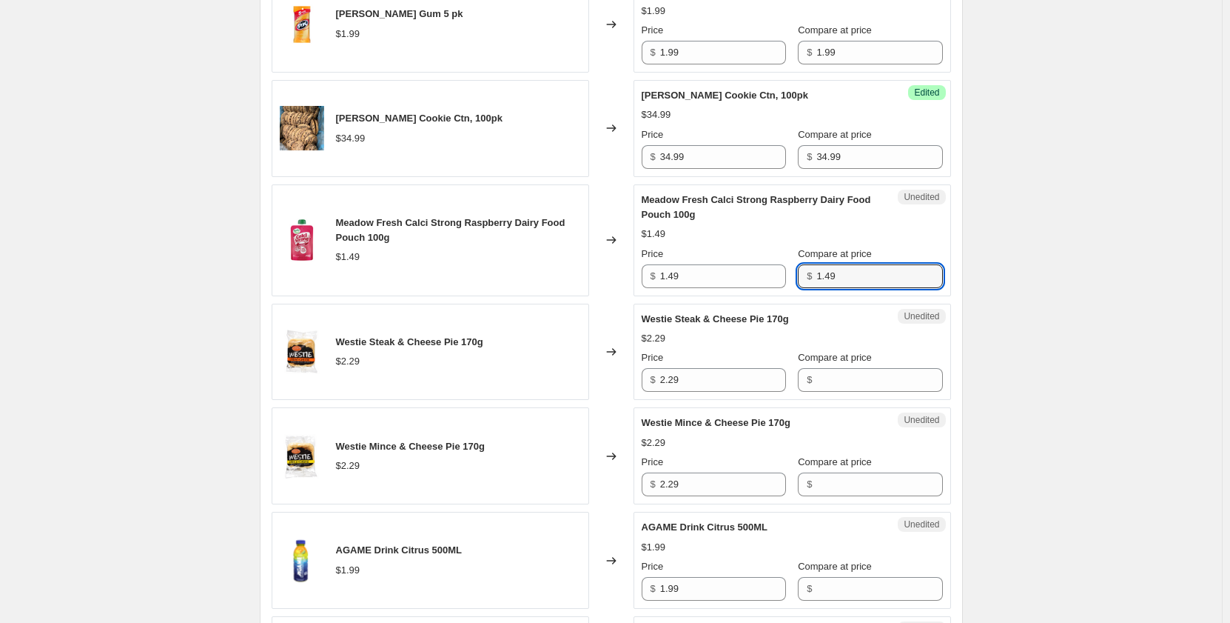
scroll to position [1777, 0]
type input "1.49"
click at [711, 391] on input "2.29" at bounding box center [723, 379] width 126 height 24
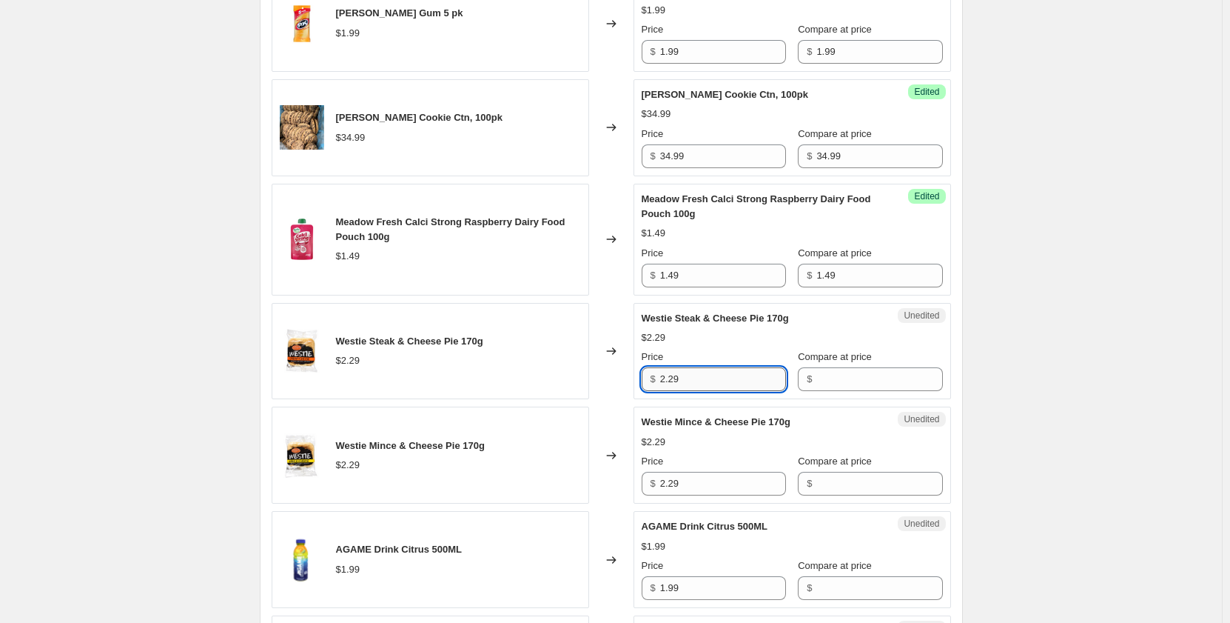
click at [711, 391] on input "2.29" at bounding box center [723, 379] width 126 height 24
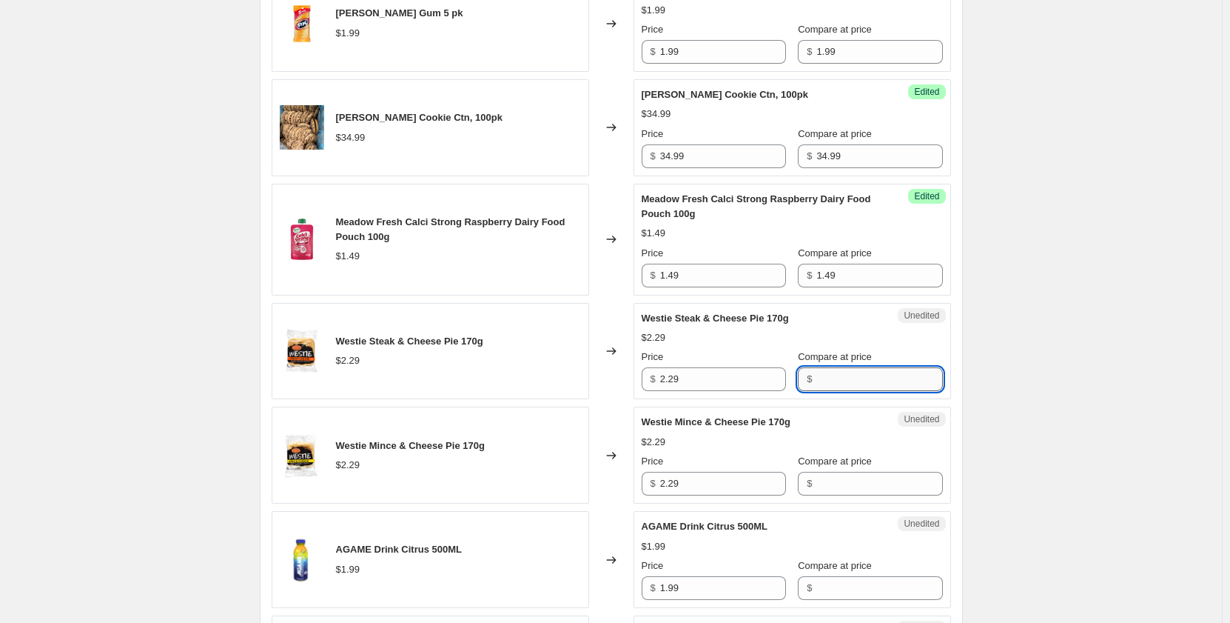
click at [820, 391] on input "Compare at price" at bounding box center [879, 379] width 126 height 24
paste input "2.29"
type input "2.29"
click at [714, 495] on input "2.29" at bounding box center [723, 484] width 126 height 24
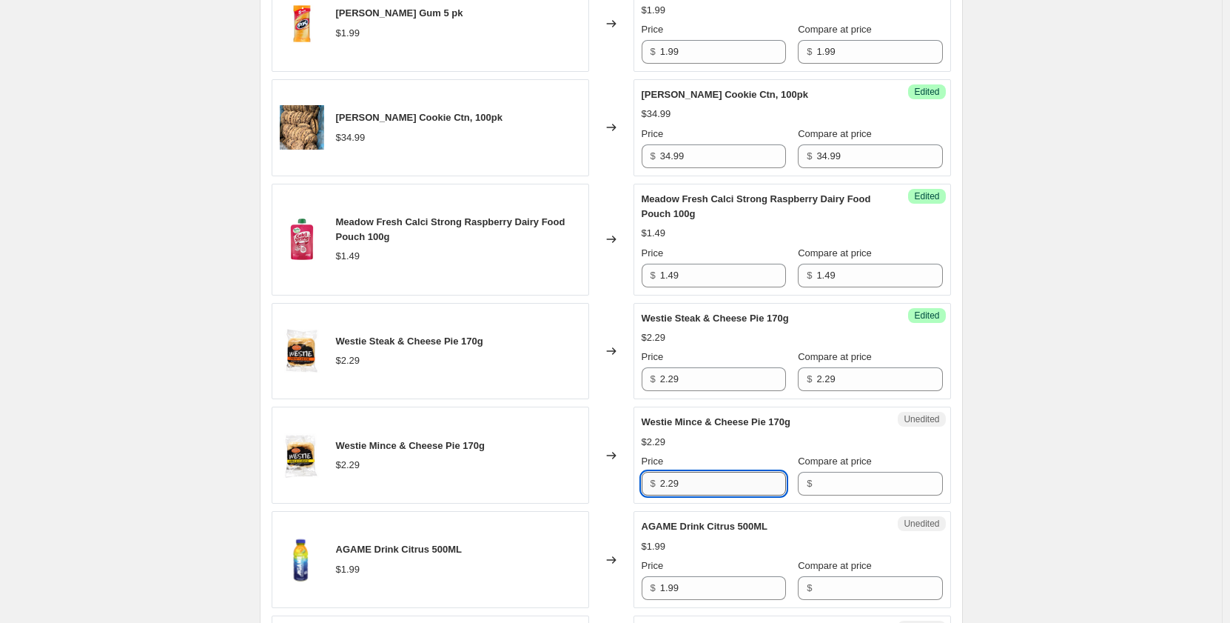
click at [714, 495] on input "2.29" at bounding box center [723, 484] width 126 height 24
click at [804, 495] on div "$" at bounding box center [870, 484] width 144 height 24
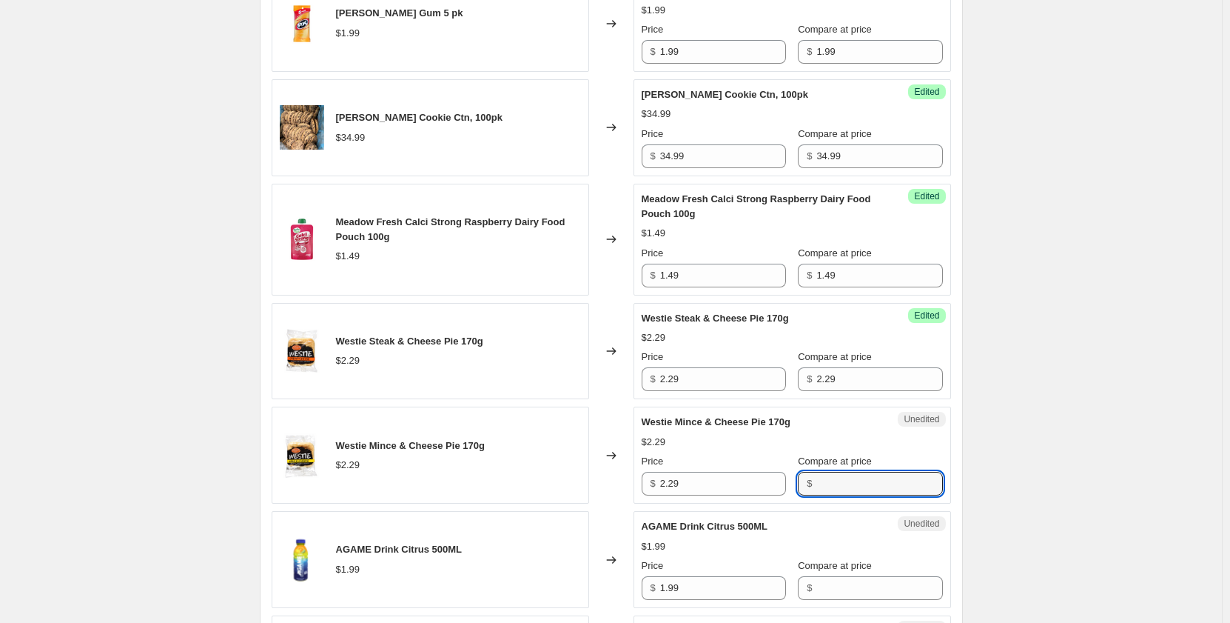
paste input "2.29"
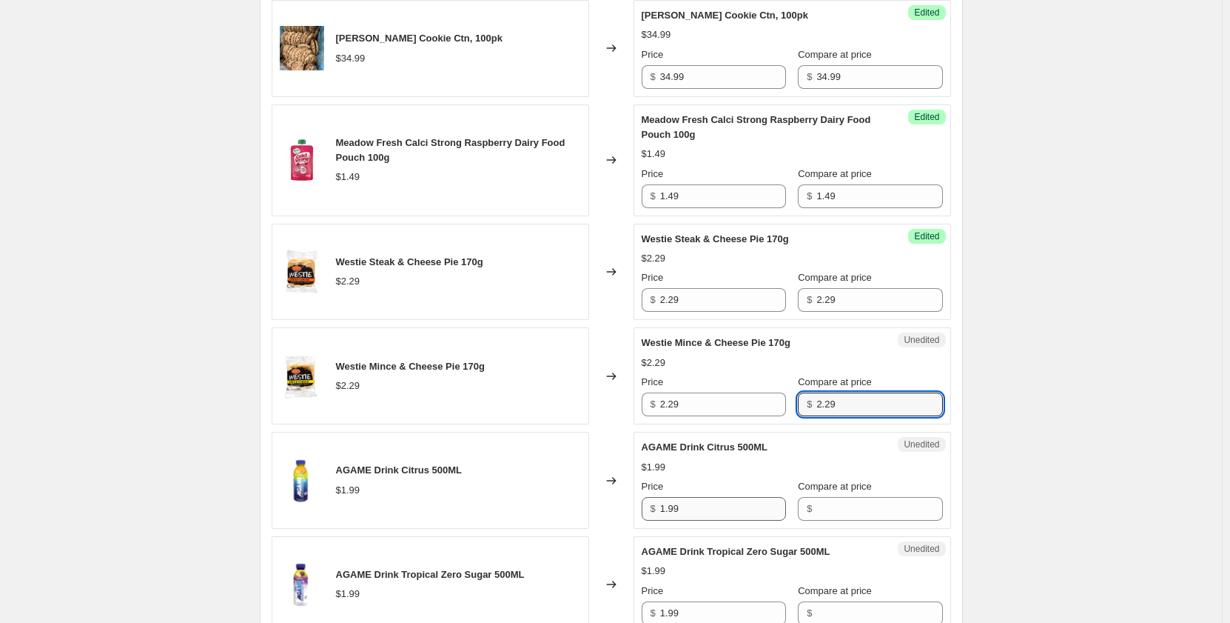
scroll to position [1925, 0]
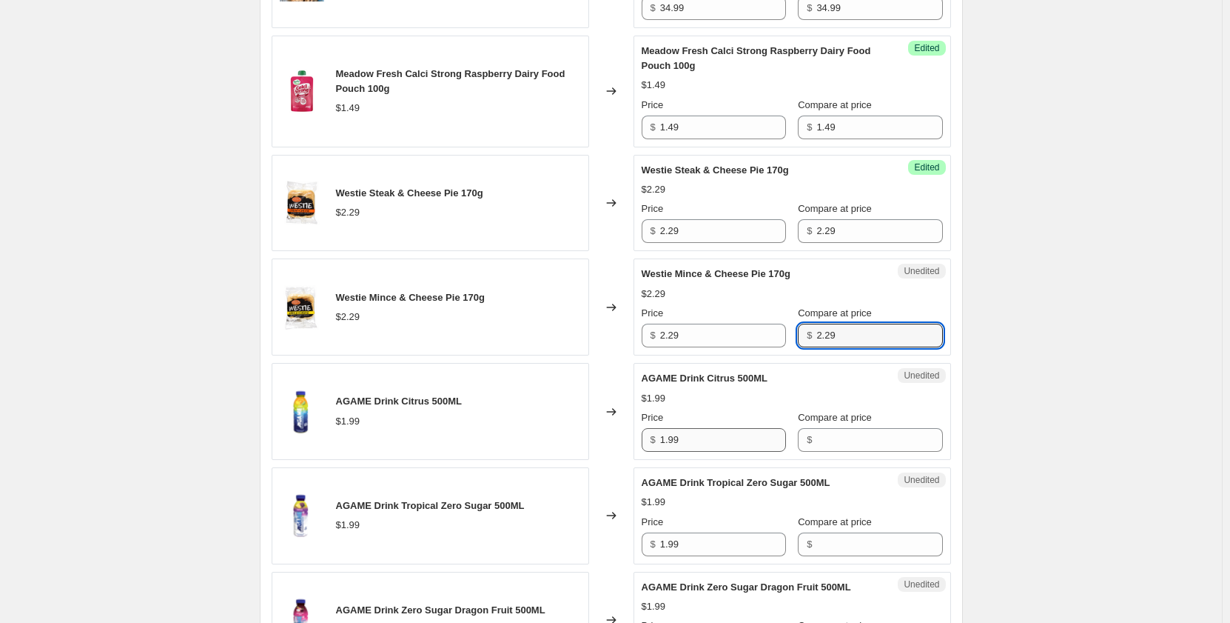
type input "2.29"
click at [701, 452] on input "1.99" at bounding box center [723, 440] width 126 height 24
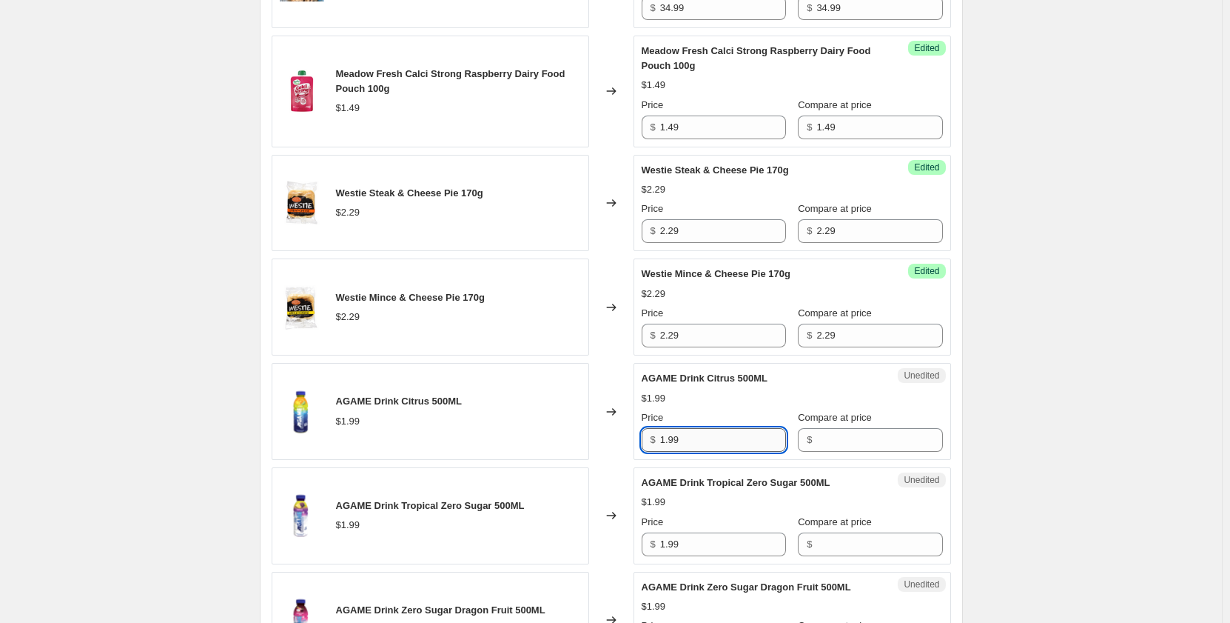
click at [701, 452] on input "1.99" at bounding box center [723, 440] width 126 height 24
click at [834, 452] on input "Compare at price" at bounding box center [879, 440] width 126 height 24
paste input "1.99"
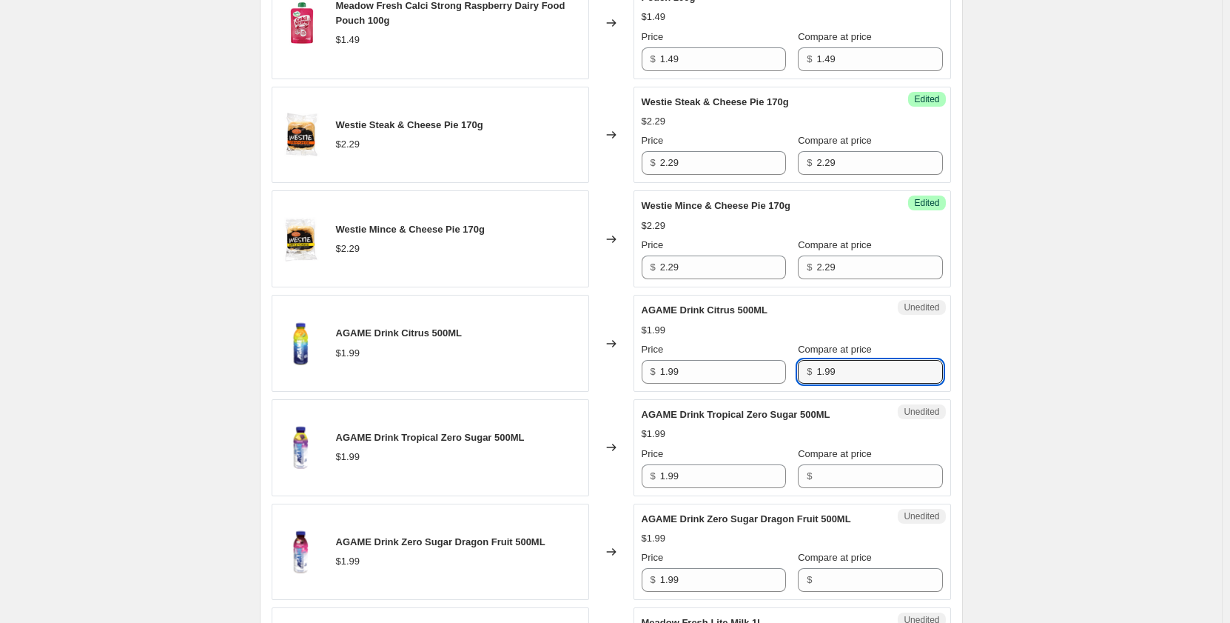
scroll to position [2073, 0]
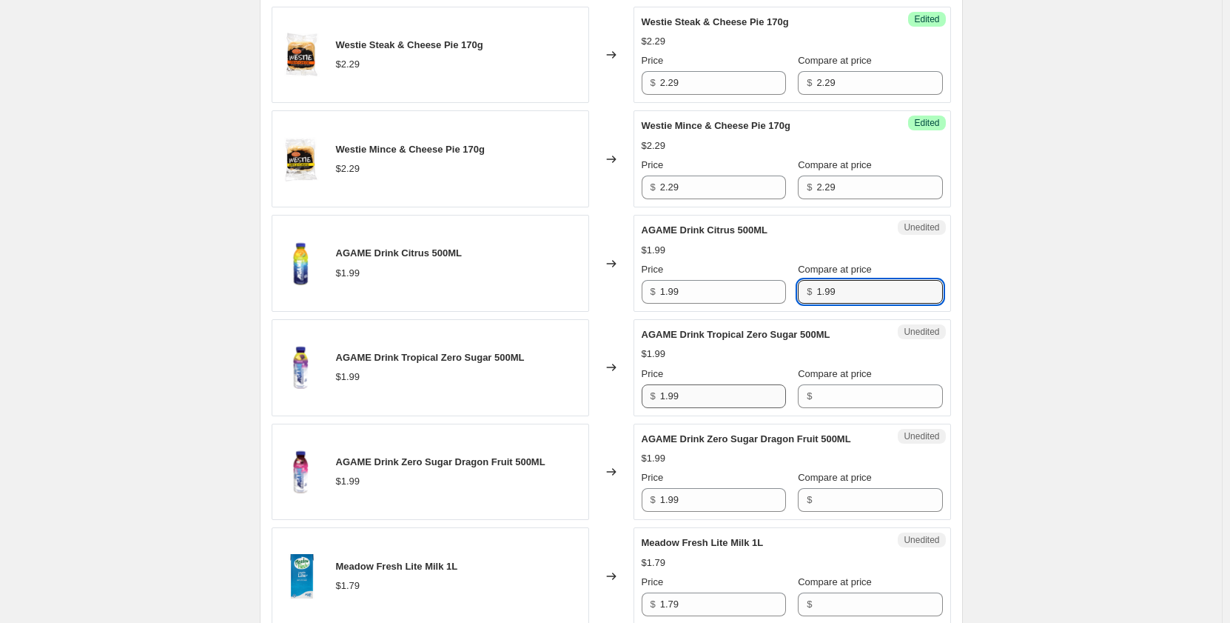
type input "1.99"
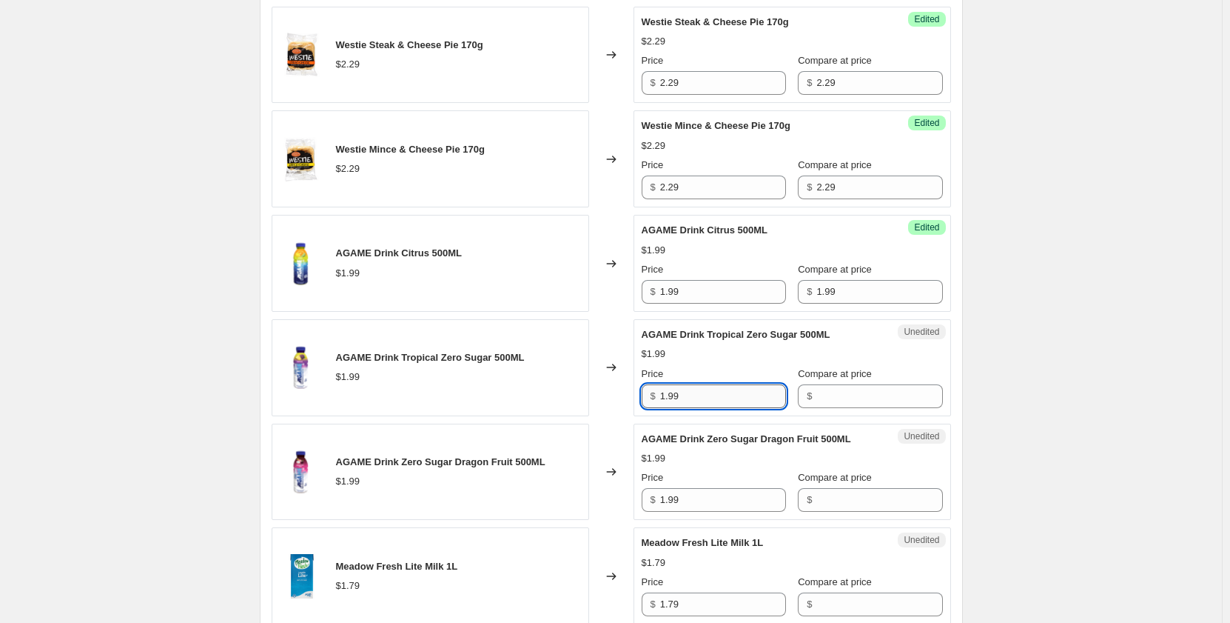
click at [737, 408] on input "1.99" at bounding box center [723, 396] width 126 height 24
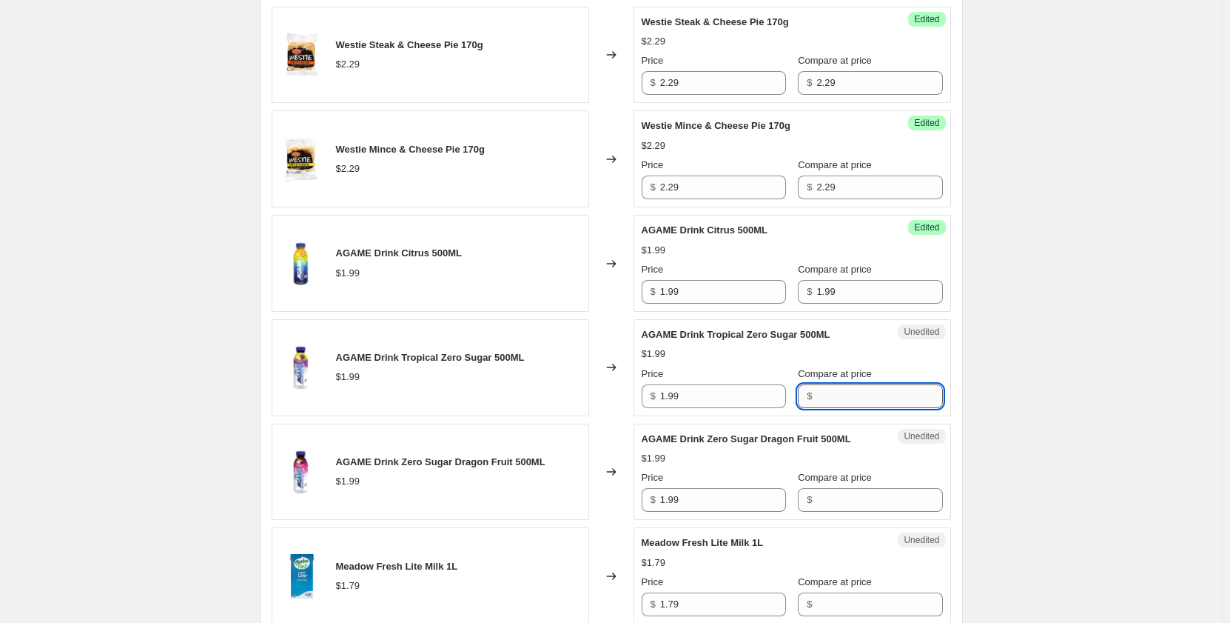
click at [828, 408] on input "Compare at price" at bounding box center [879, 396] width 126 height 24
paste input "1.99"
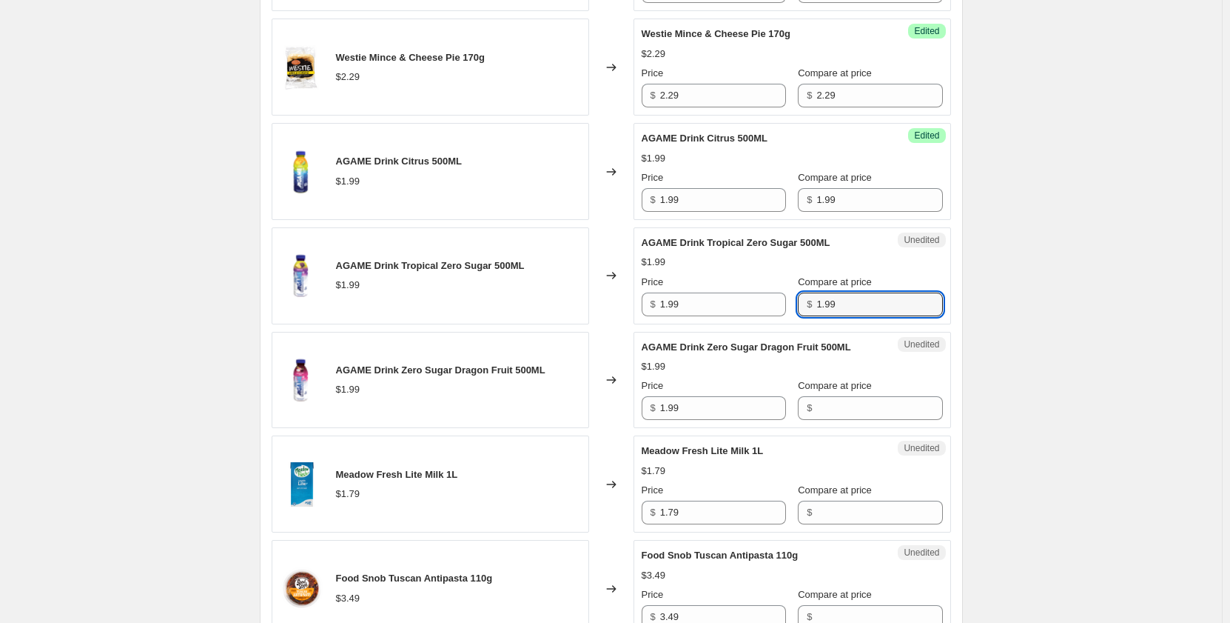
scroll to position [2295, 0]
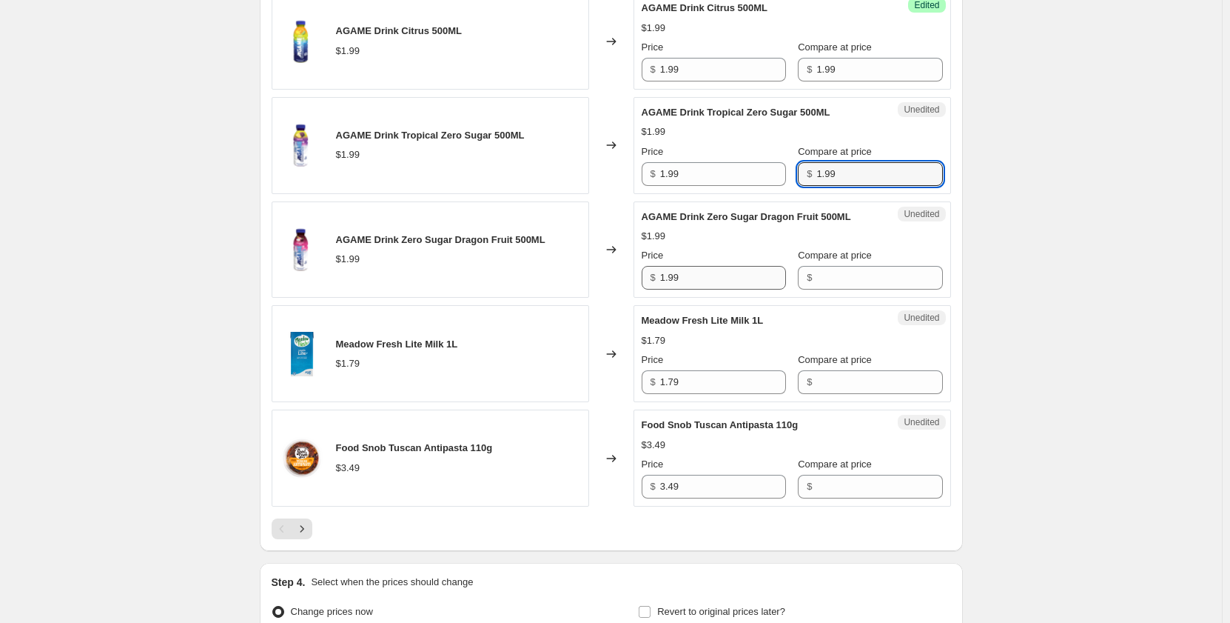
type input "1.99"
click at [728, 289] on input "1.99" at bounding box center [723, 278] width 126 height 24
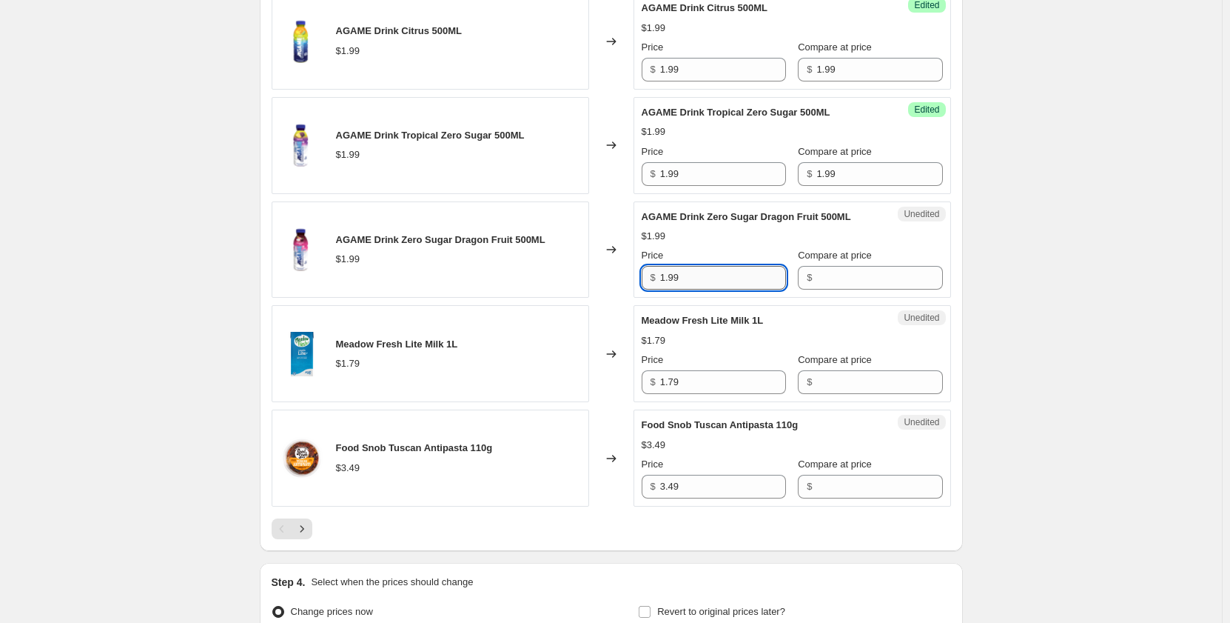
click at [728, 289] on input "1.99" at bounding box center [723, 278] width 126 height 24
click at [825, 289] on input "Compare at price" at bounding box center [879, 278] width 126 height 24
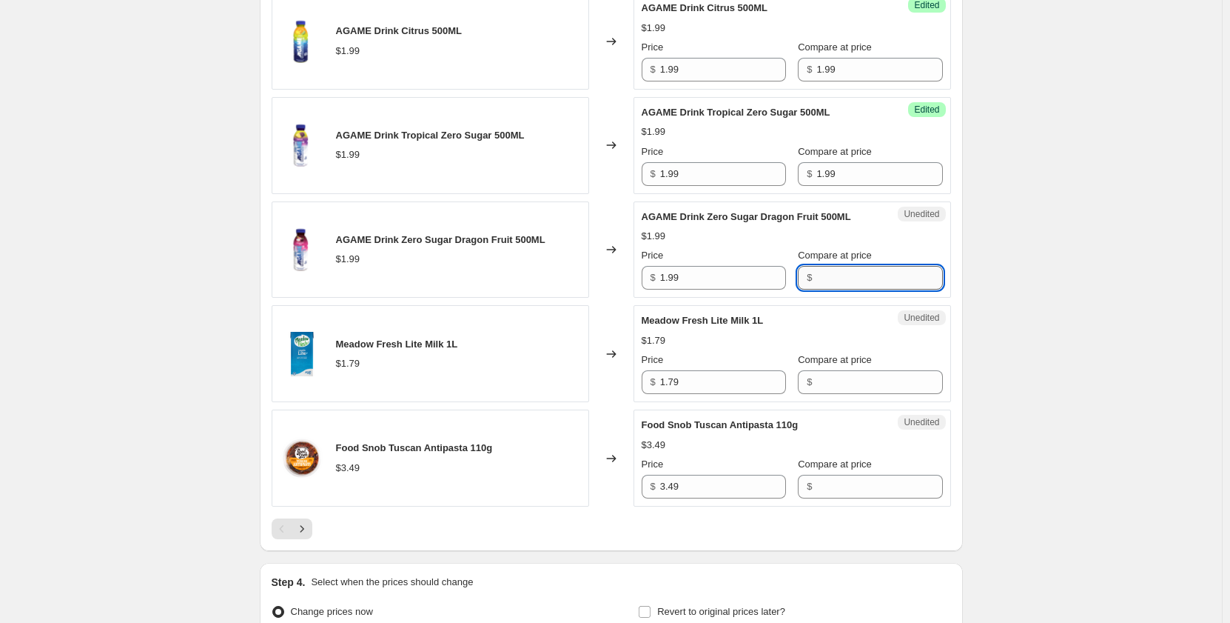
paste input "1.99"
type input "1.99"
click at [739, 392] on input "1.79" at bounding box center [723, 382] width 126 height 24
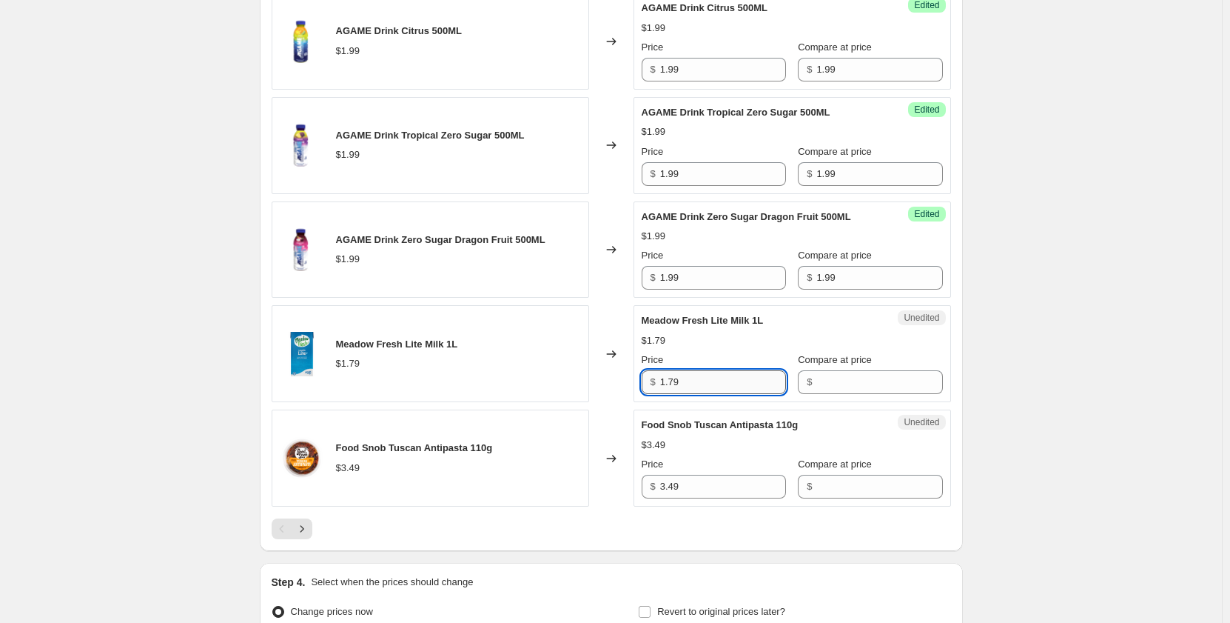
click at [735, 392] on input "1.79" at bounding box center [723, 382] width 126 height 24
click at [745, 394] on input "1.79" at bounding box center [723, 382] width 126 height 24
click at [816, 394] on input "Compare at price" at bounding box center [879, 382] width 126 height 24
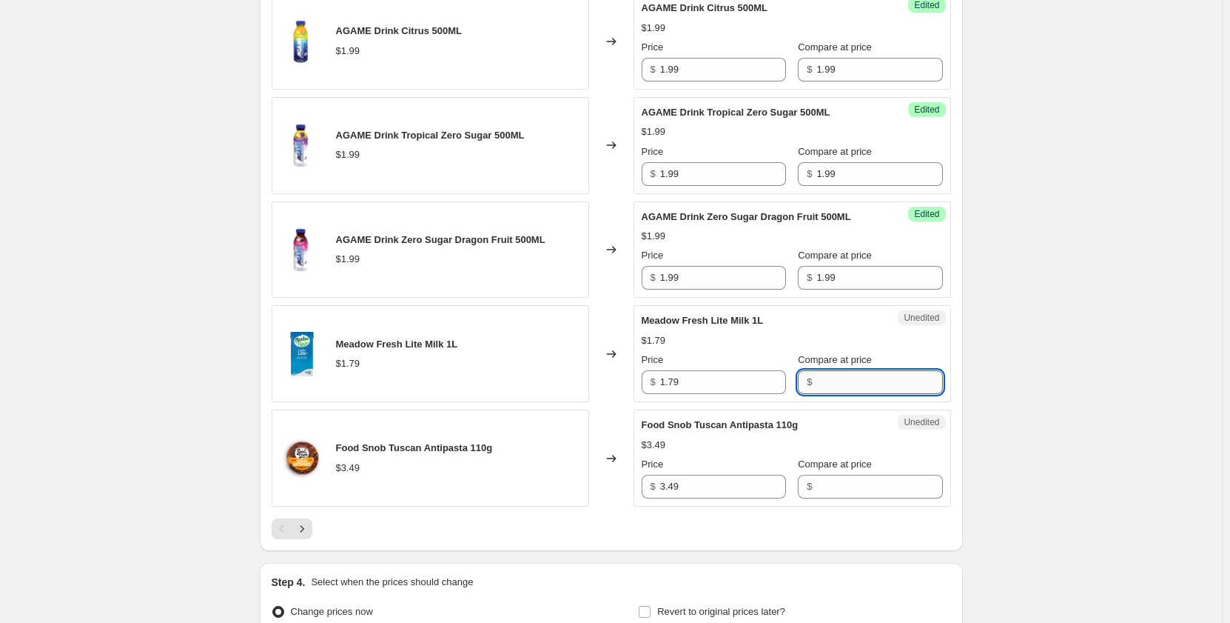
paste input "1.79"
type input "1.79"
click at [732, 498] on input "3.49" at bounding box center [723, 486] width 126 height 24
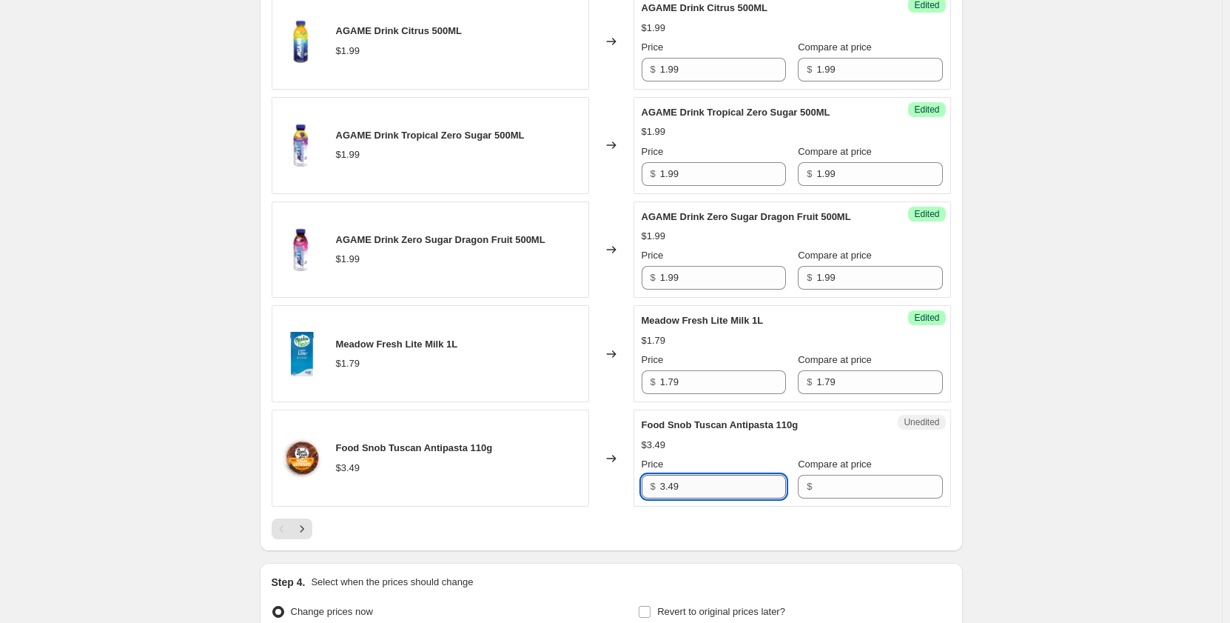
click at [732, 494] on input "3.49" at bounding box center [723, 486] width 126 height 24
click at [711, 498] on input "3.49" at bounding box center [723, 486] width 126 height 24
click at [711, 496] on input "3.49" at bounding box center [723, 486] width 126 height 24
click at [700, 498] on input "3.49" at bounding box center [723, 486] width 126 height 24
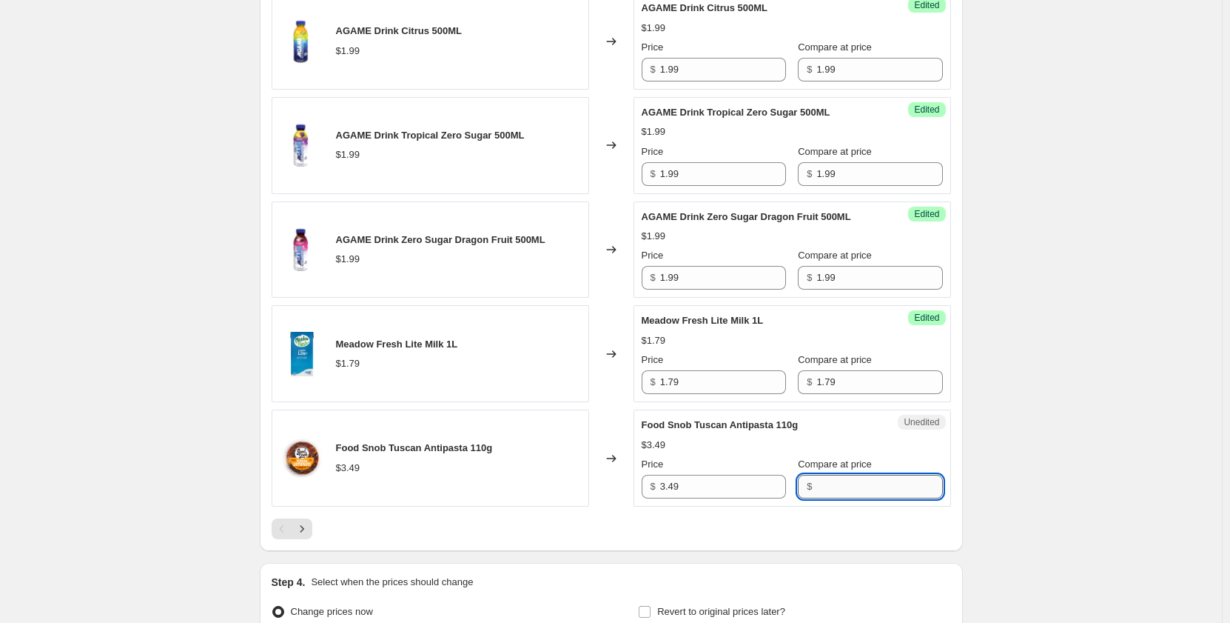
click at [816, 498] on input "Compare at price" at bounding box center [879, 486] width 126 height 24
paste input "3.49"
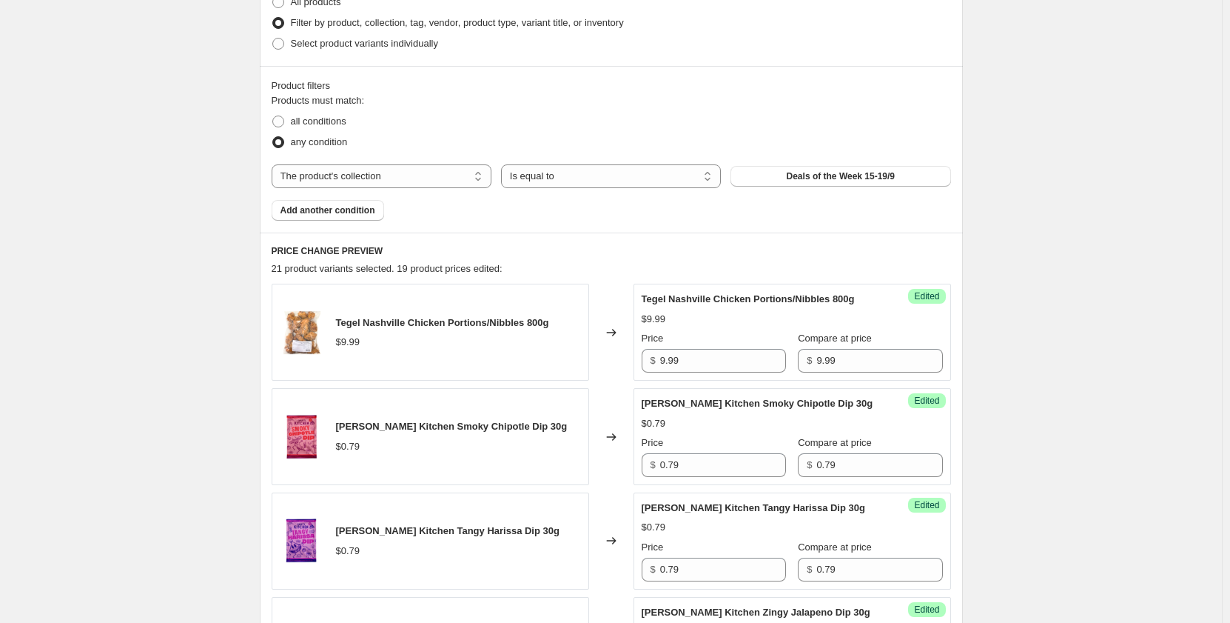
scroll to position [370, 0]
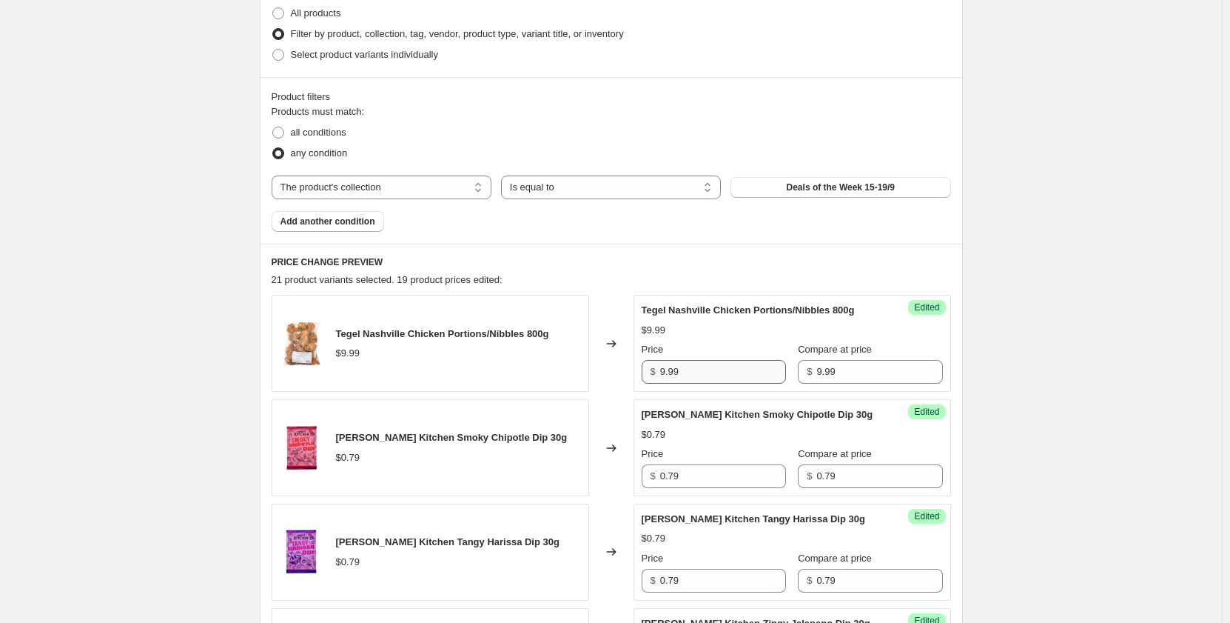
type input "3.49"
click at [734, 376] on input "9.99" at bounding box center [723, 372] width 126 height 24
type input "8.99"
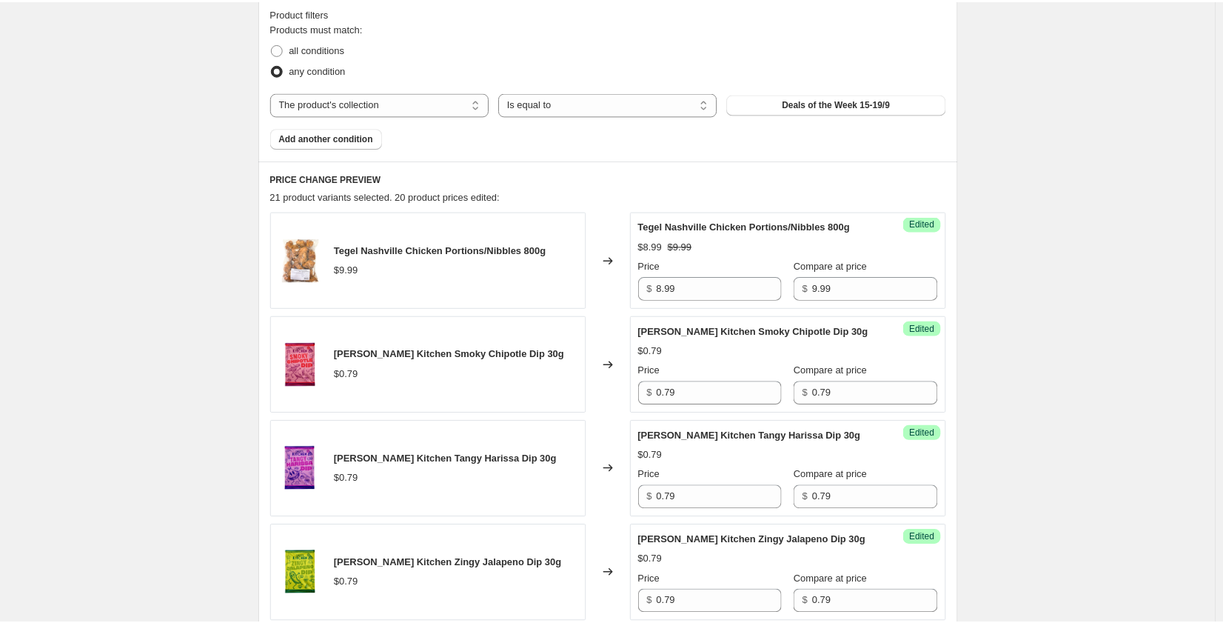
scroll to position [518, 0]
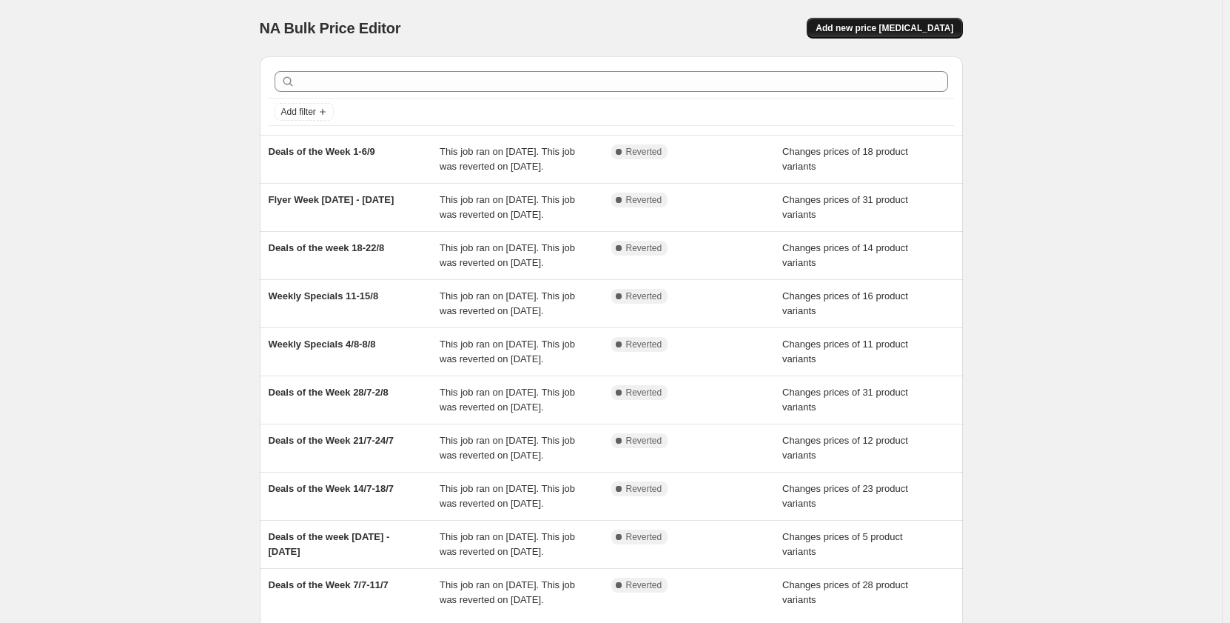
click at [862, 34] on button "Add new price [MEDICAL_DATA]" at bounding box center [884, 28] width 155 height 21
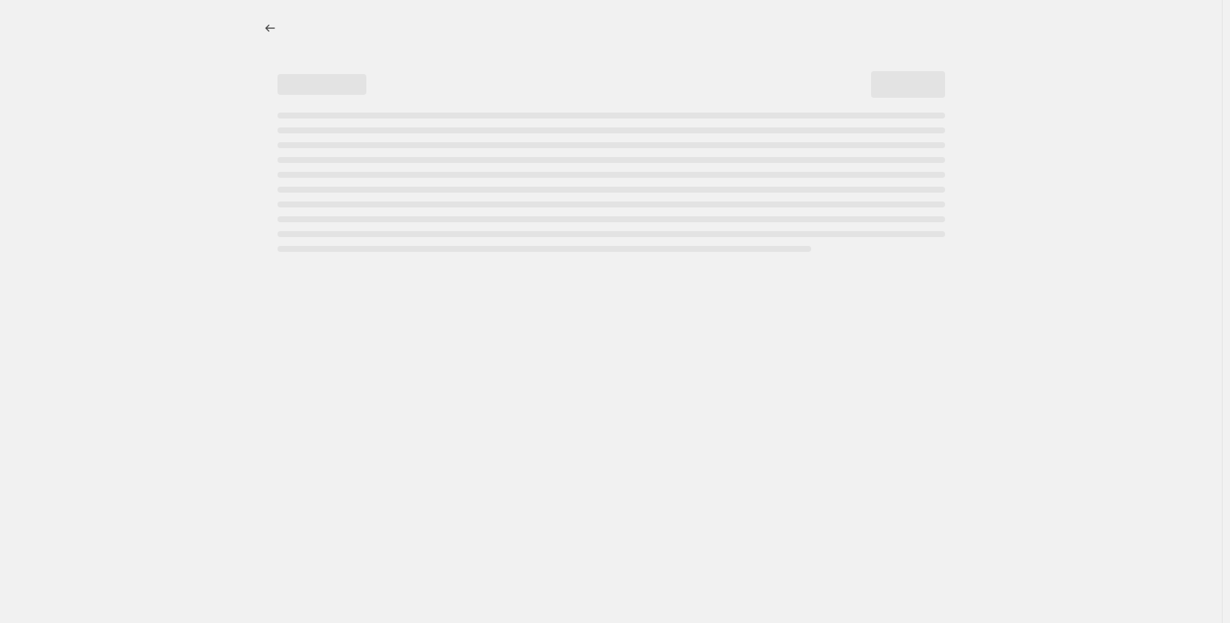
select select "percentage"
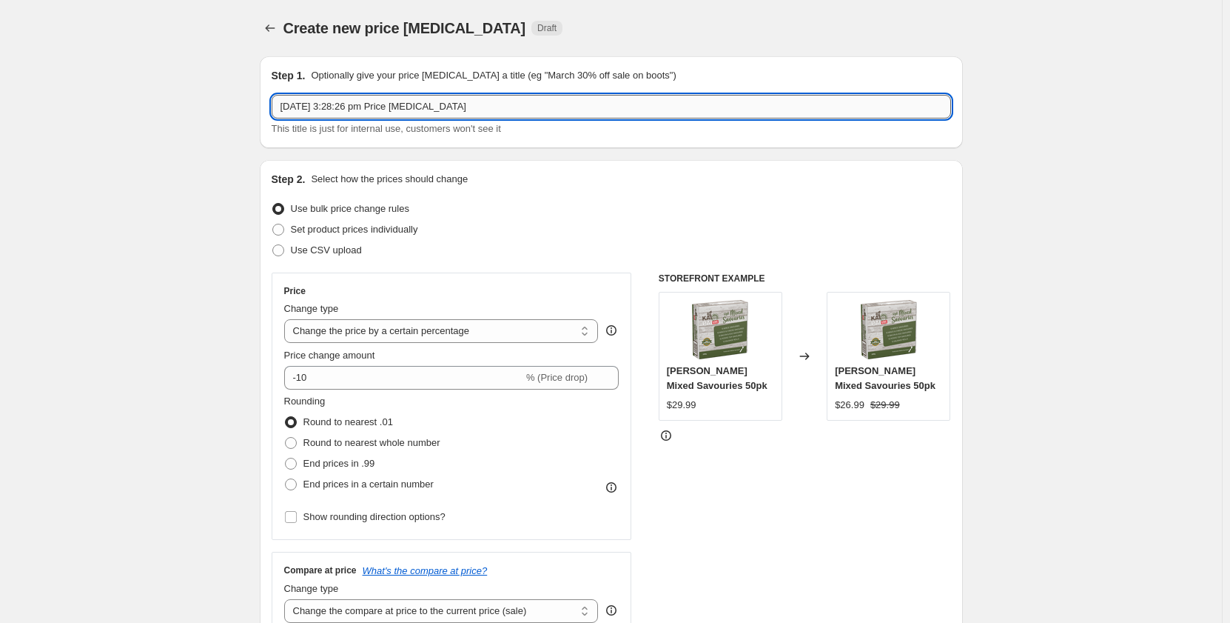
click at [341, 109] on input "12 Sept 2025, 3:28:26 pm Price change job" at bounding box center [612, 107] width 680 height 24
type input "Deals of the Week 15-19/9"
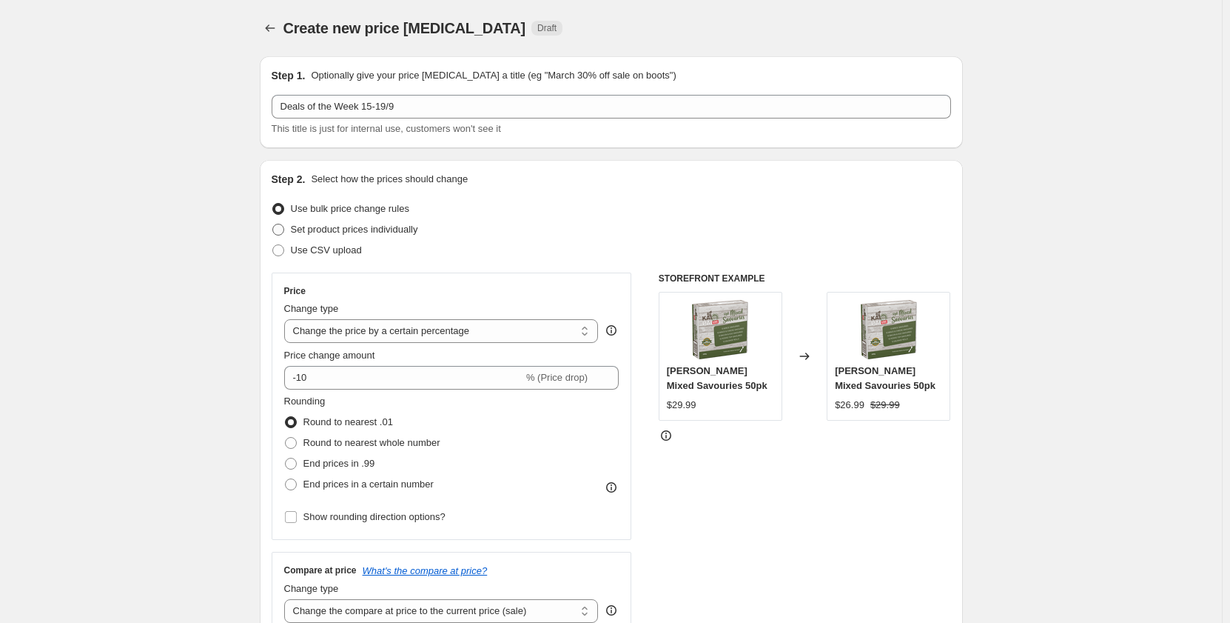
click at [326, 231] on span "Set product prices individually" at bounding box center [354, 229] width 127 height 11
click at [273, 224] on input "Set product prices individually" at bounding box center [272, 224] width 1 height 1
radio input "true"
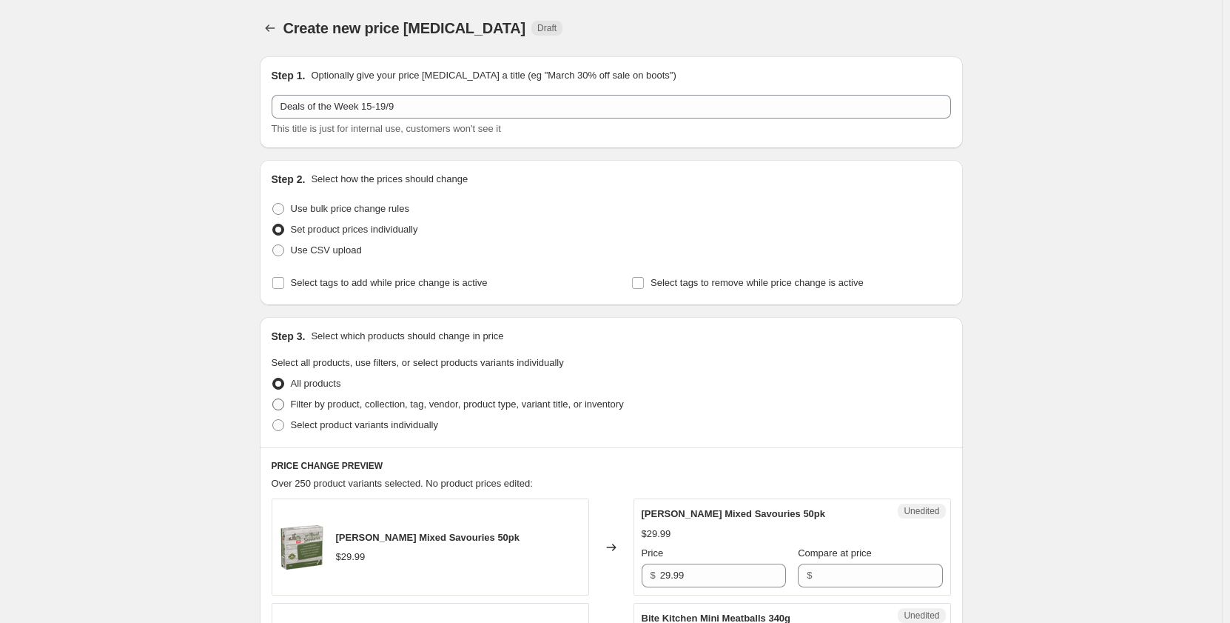
click at [324, 398] on span "Filter by product, collection, tag, vendor, product type, variant title, or inv…" at bounding box center [457, 403] width 333 height 11
click at [273, 398] on input "Filter by product, collection, tag, vendor, product type, variant title, or inv…" at bounding box center [272, 398] width 1 height 1
radio input "true"
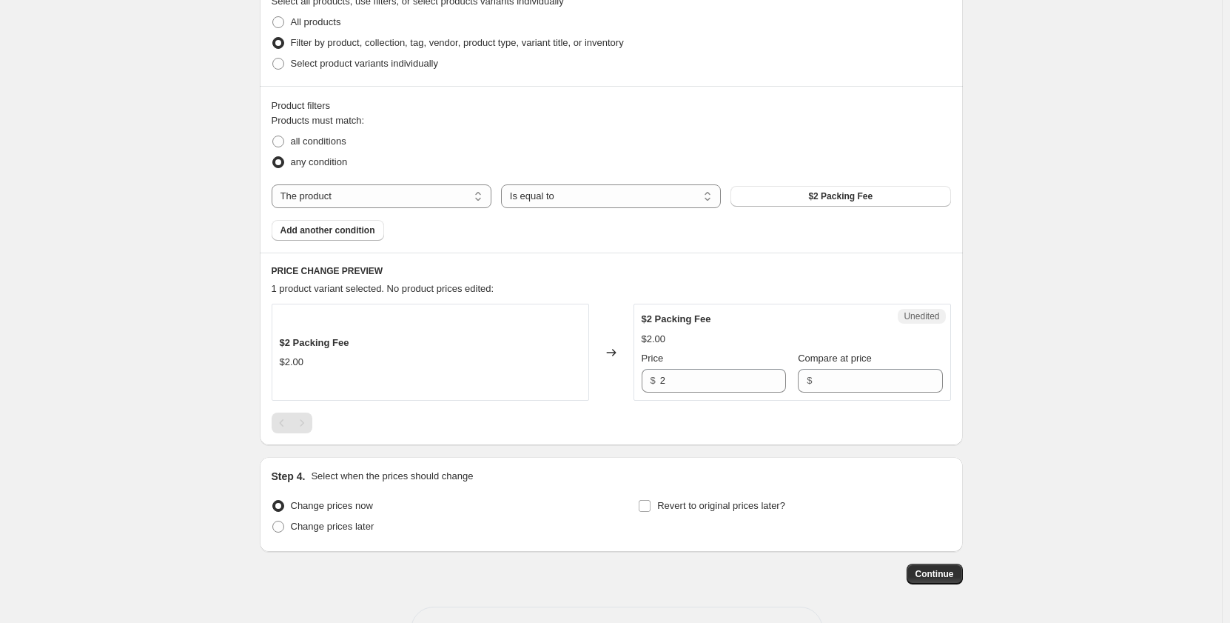
scroll to position [370, 0]
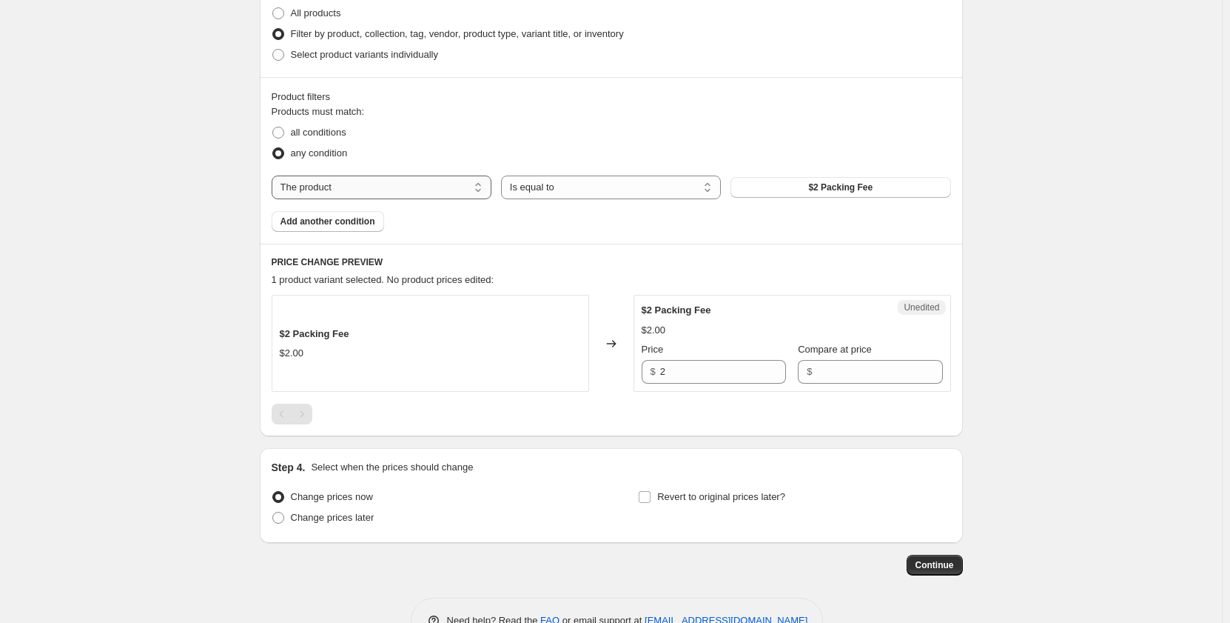
click at [478, 184] on select "The product The product's collection The product's tag The product's vendor The…" at bounding box center [382, 187] width 220 height 24
select select "collection"
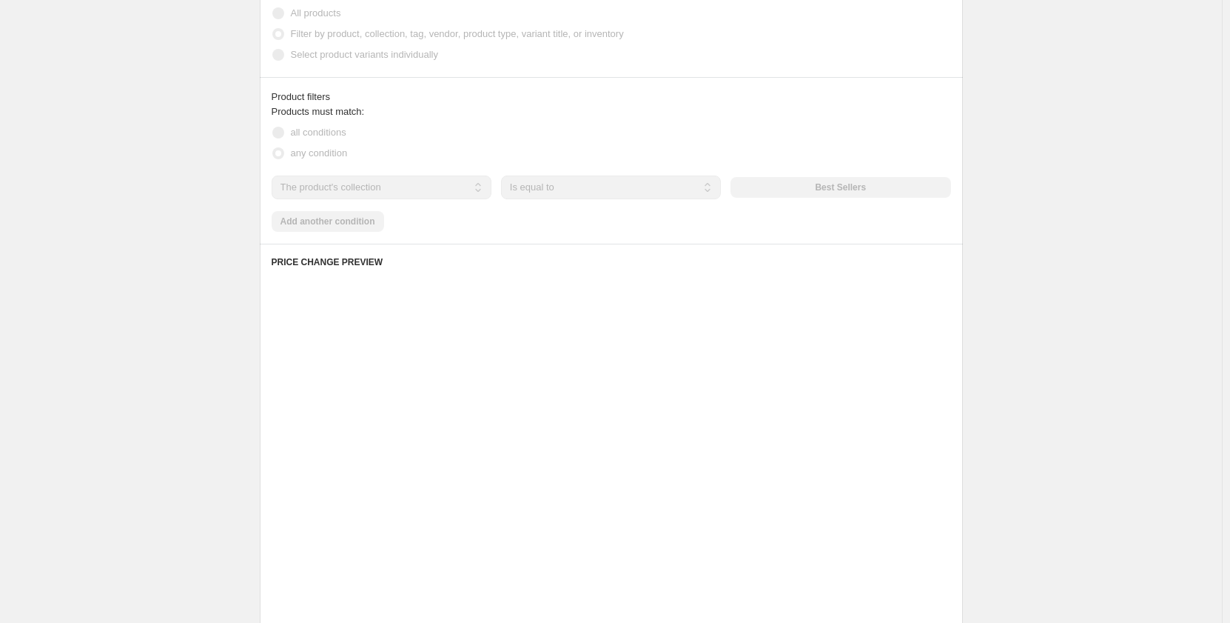
click at [813, 184] on div "The product The product's collection The product's tag The product's vendor The…" at bounding box center [612, 187] width 680 height 24
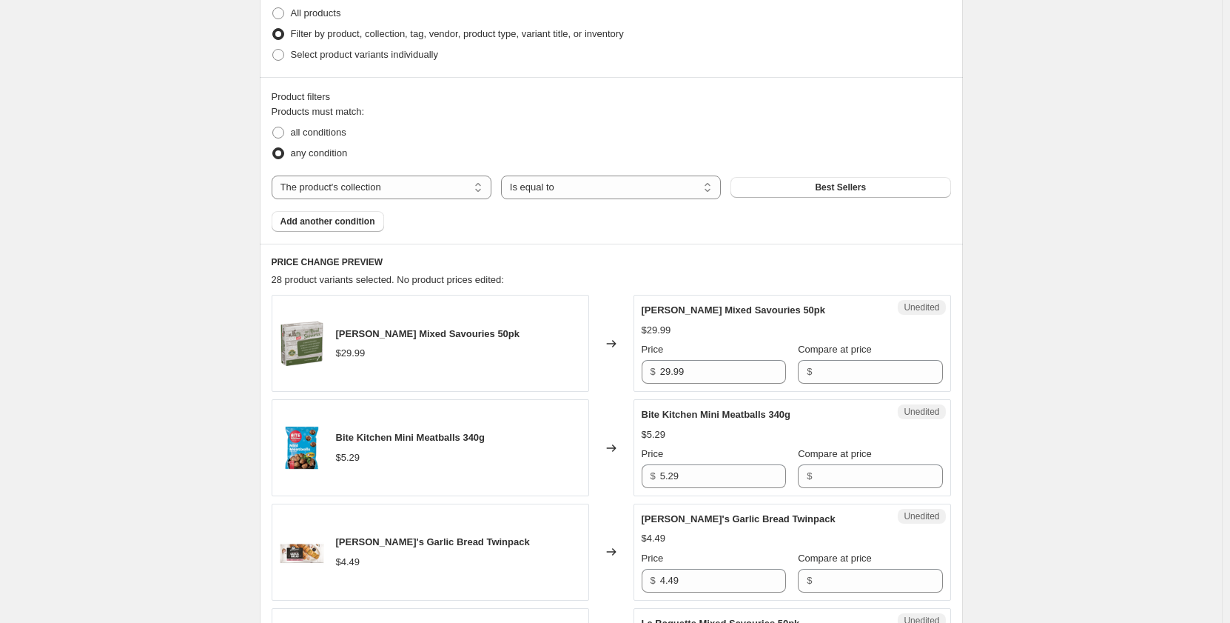
click at [813, 184] on button "Best Sellers" at bounding box center [841, 187] width 220 height 21
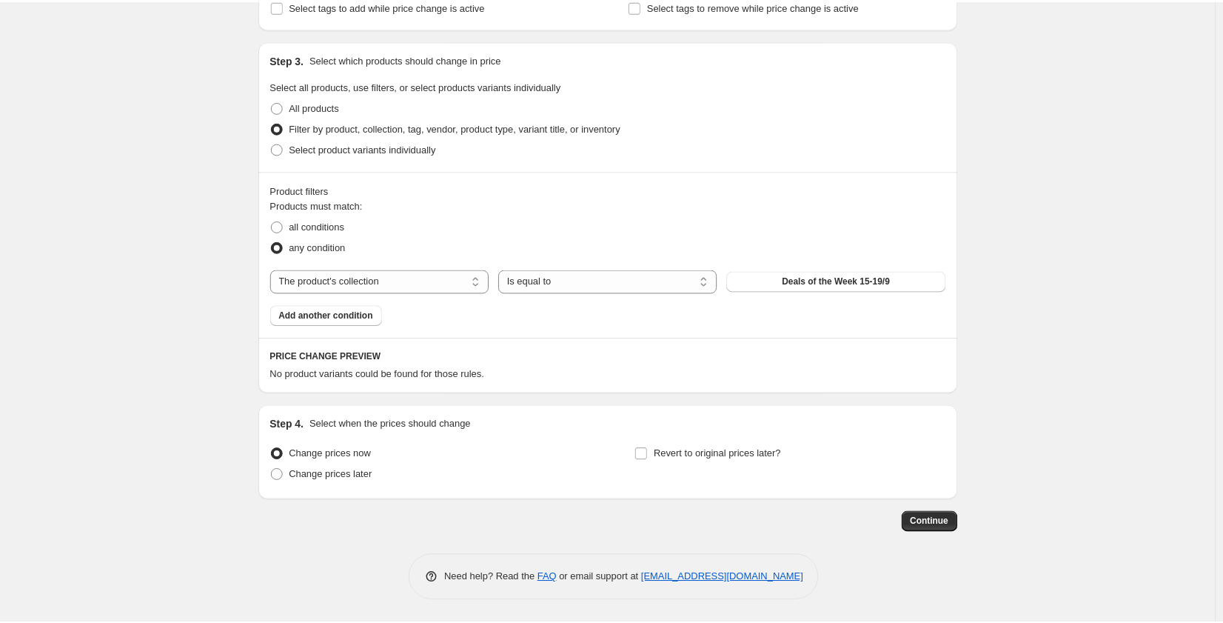
scroll to position [276, 0]
click at [848, 282] on span "Deals of the Week 15-19/9" at bounding box center [841, 281] width 109 height 12
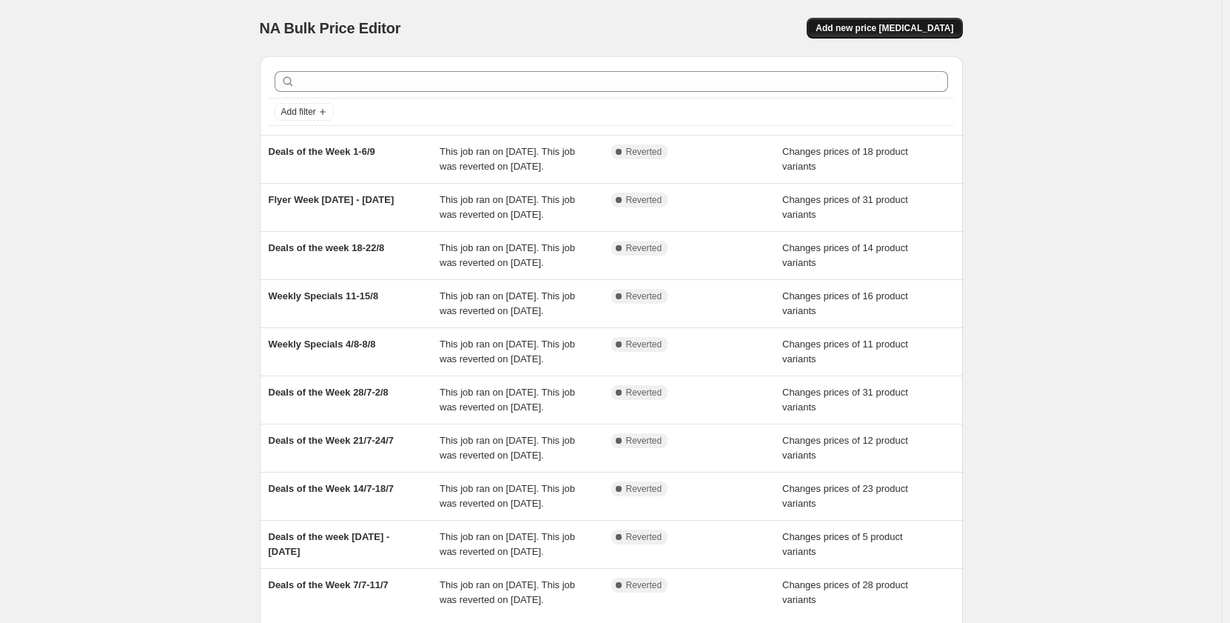
click at [915, 27] on span "Add new price [MEDICAL_DATA]" at bounding box center [885, 28] width 138 height 12
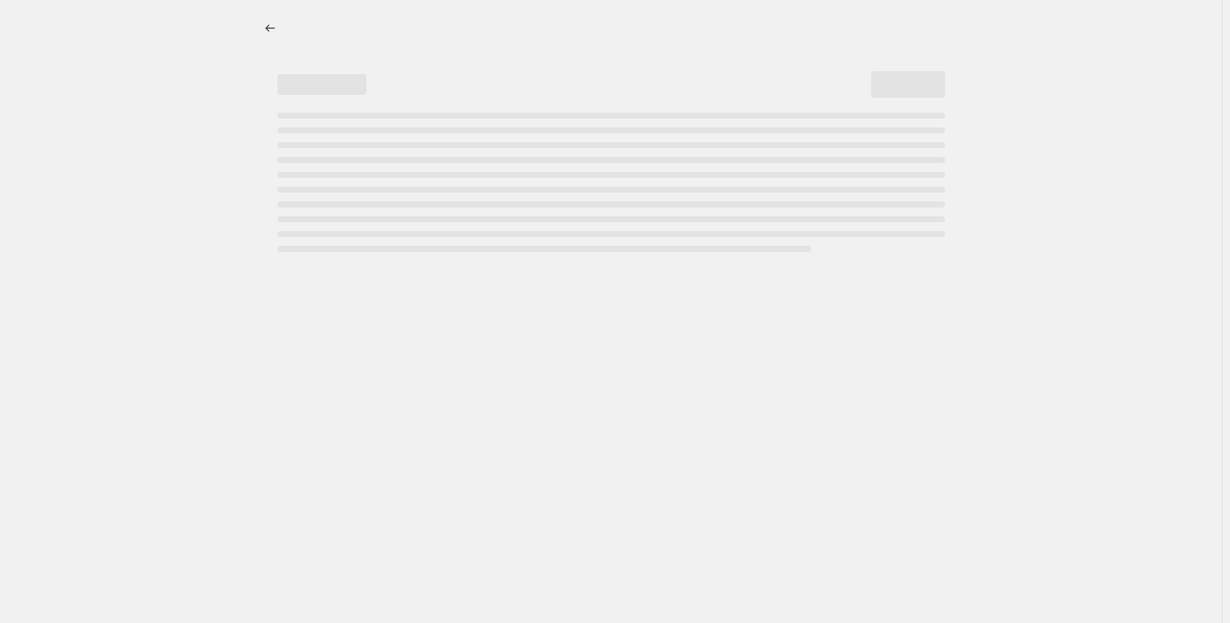
select select "percentage"
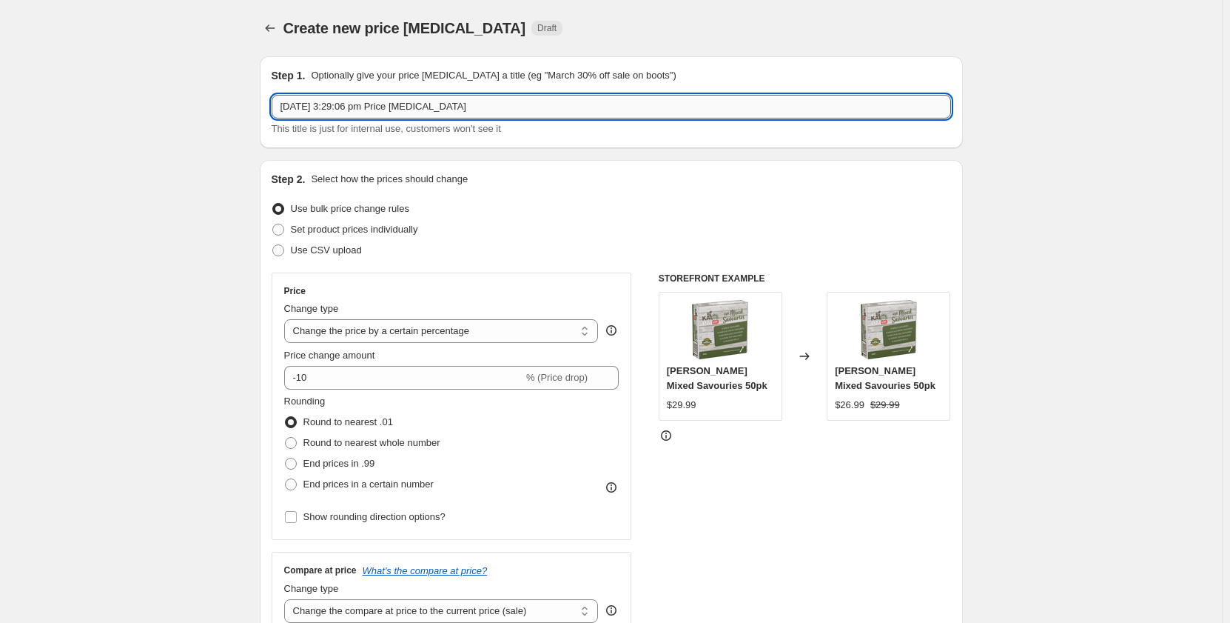
click at [430, 109] on input "12 Sept 2025, 3:29:06 pm Price change job" at bounding box center [612, 107] width 680 height 24
type input "Deals of the Week 15-19/9"
click at [363, 224] on span "Set product prices individually" at bounding box center [354, 229] width 127 height 11
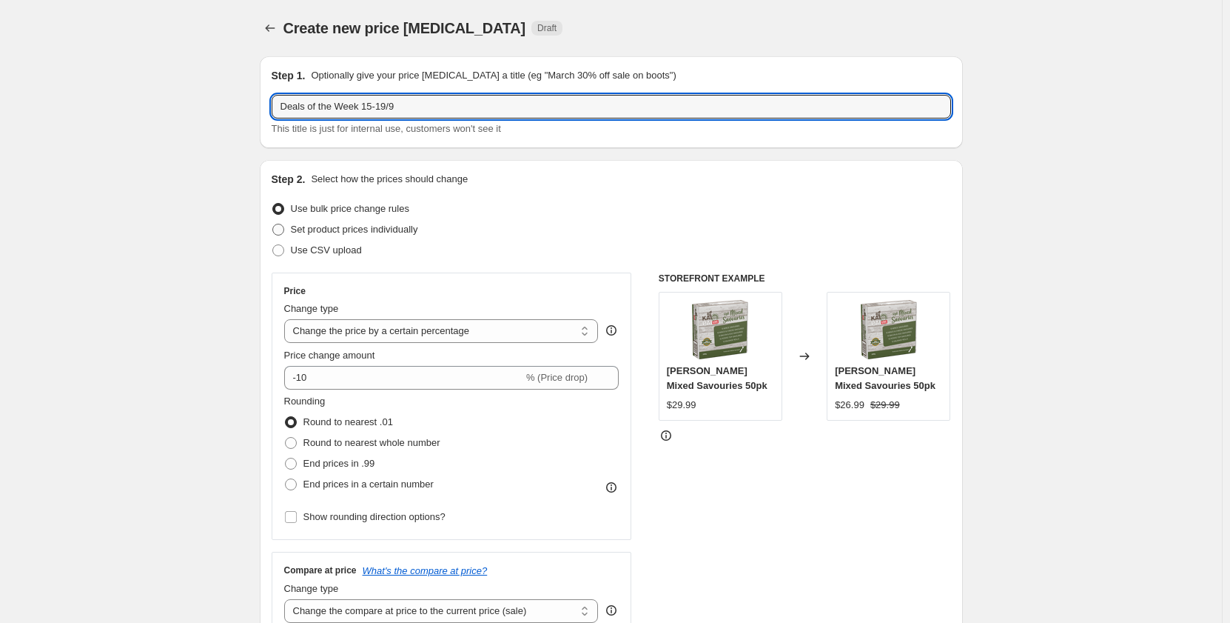
click at [273, 224] on input "Set product prices individually" at bounding box center [272, 224] width 1 height 1
radio input "true"
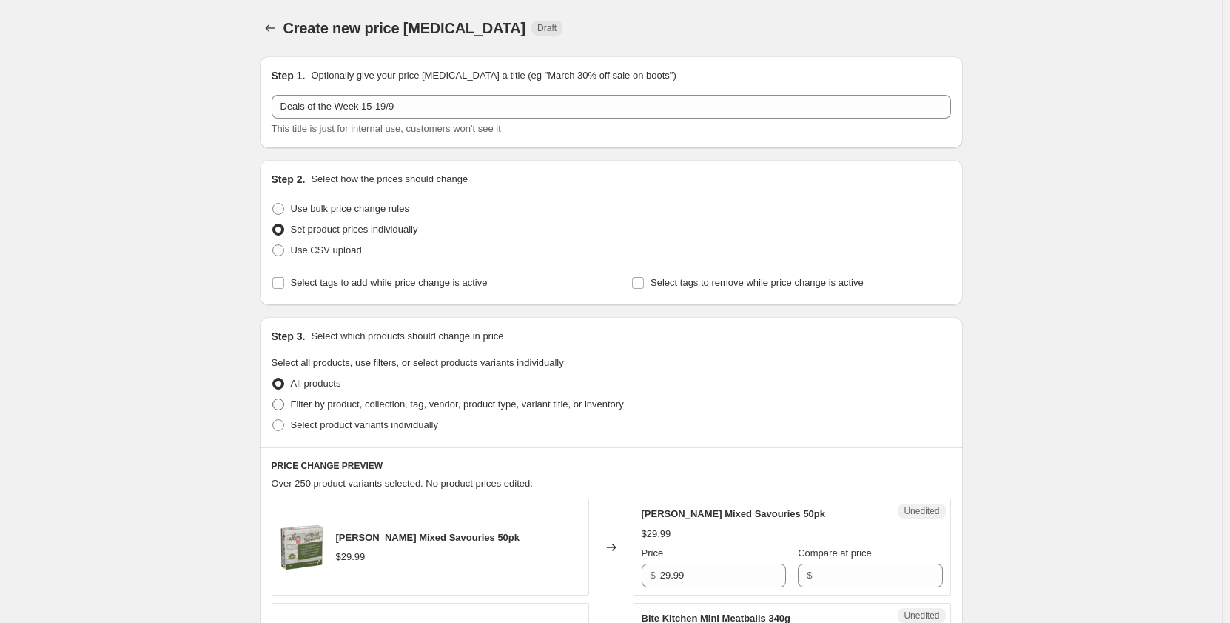
click at [346, 404] on span "Filter by product, collection, tag, vendor, product type, variant title, or inv…" at bounding box center [457, 403] width 333 height 11
click at [273, 399] on input "Filter by product, collection, tag, vendor, product type, variant title, or inv…" at bounding box center [272, 398] width 1 height 1
radio input "true"
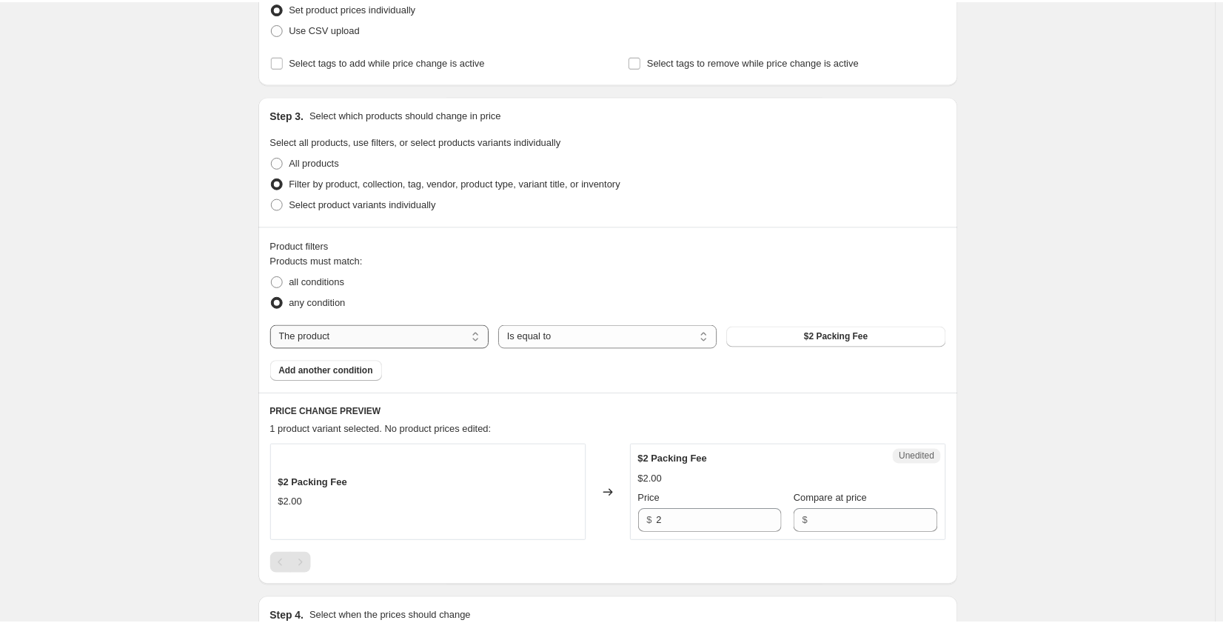
scroll to position [222, 0]
click at [452, 334] on select "The product The product's collection The product's tag The product's vendor The…" at bounding box center [382, 335] width 220 height 24
select select "collection"
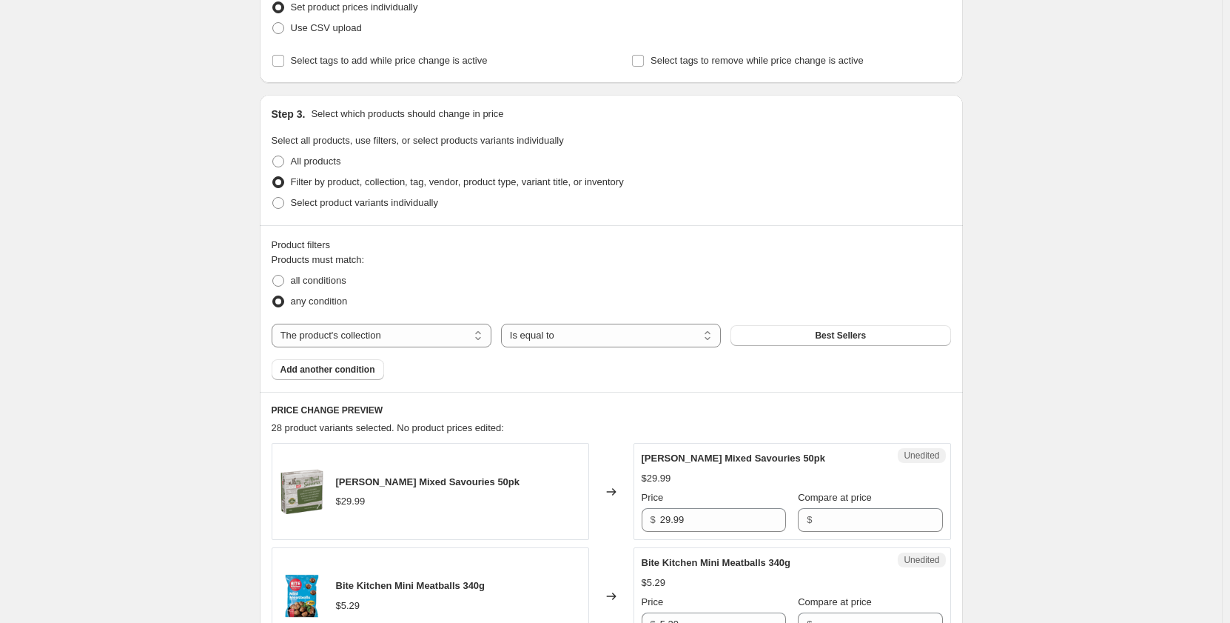
click at [797, 339] on button "Best Sellers" at bounding box center [841, 335] width 220 height 21
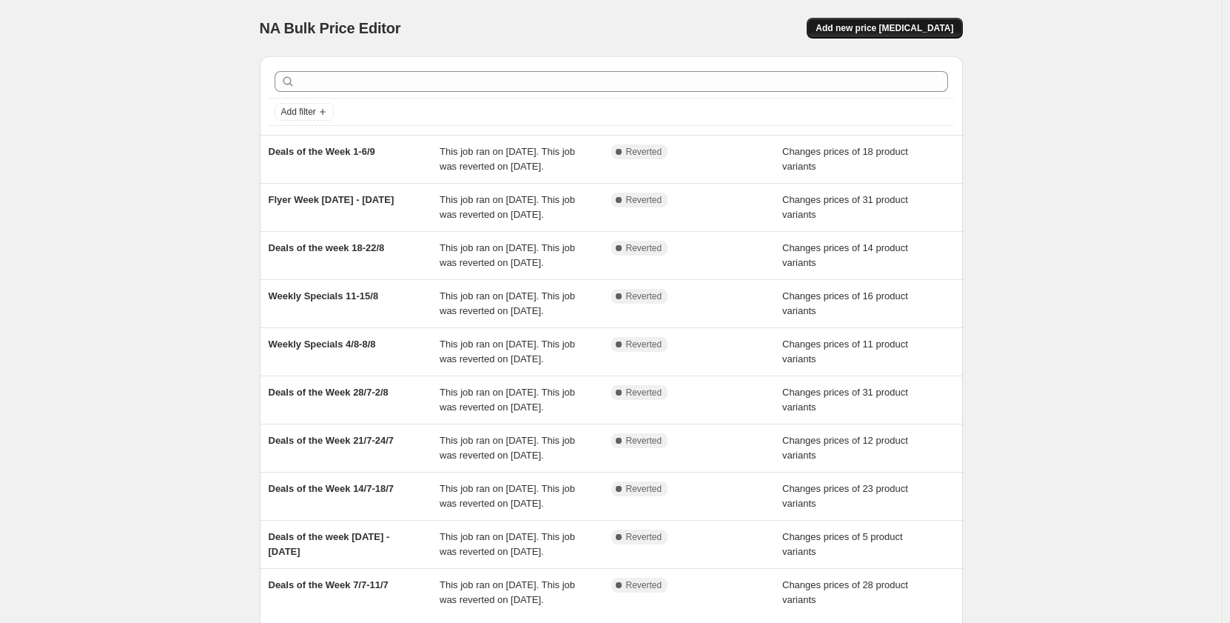
click at [919, 27] on span "Add new price [MEDICAL_DATA]" at bounding box center [885, 28] width 138 height 12
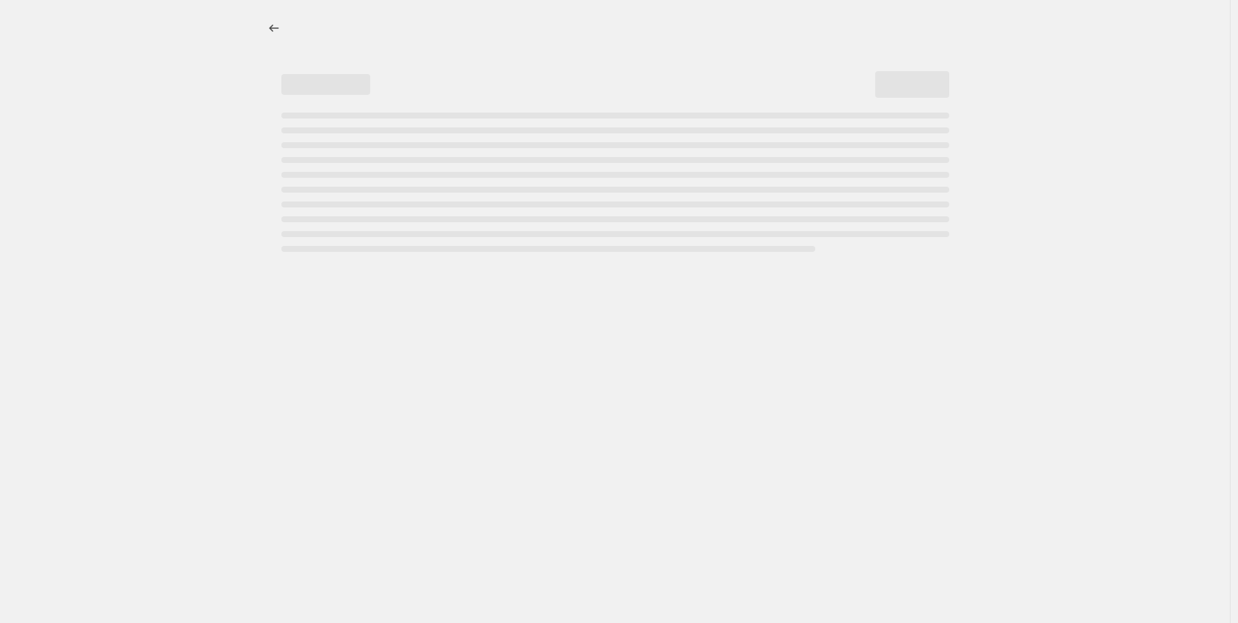
select select "percentage"
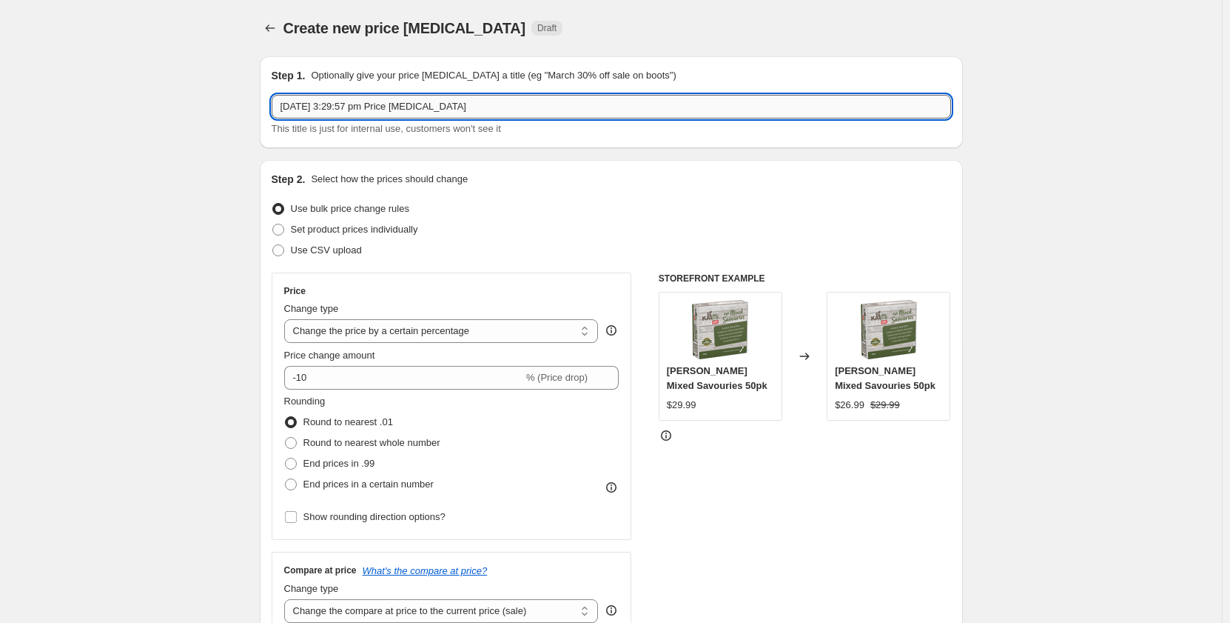
click at [452, 110] on input "[DATE] 3:29:57 pm Price [MEDICAL_DATA]" at bounding box center [612, 107] width 680 height 24
type input "Deals of the Week 15-19/9"
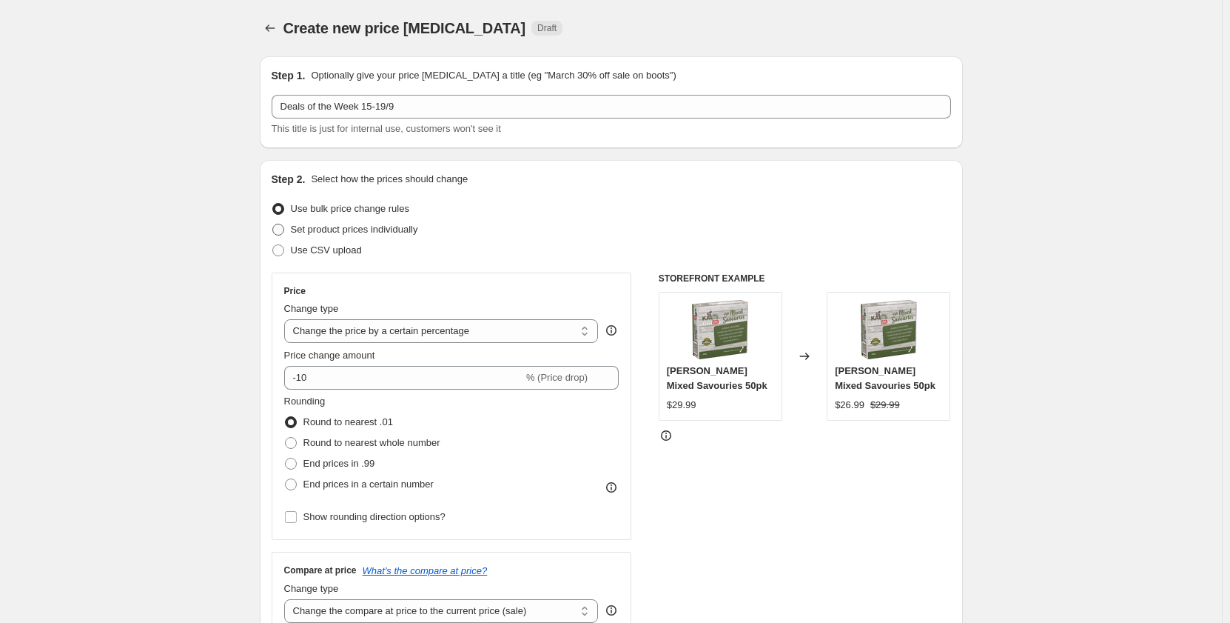
click at [318, 231] on span "Set product prices individually" at bounding box center [354, 229] width 127 height 11
click at [273, 224] on input "Set product prices individually" at bounding box center [272, 224] width 1 height 1
radio input "true"
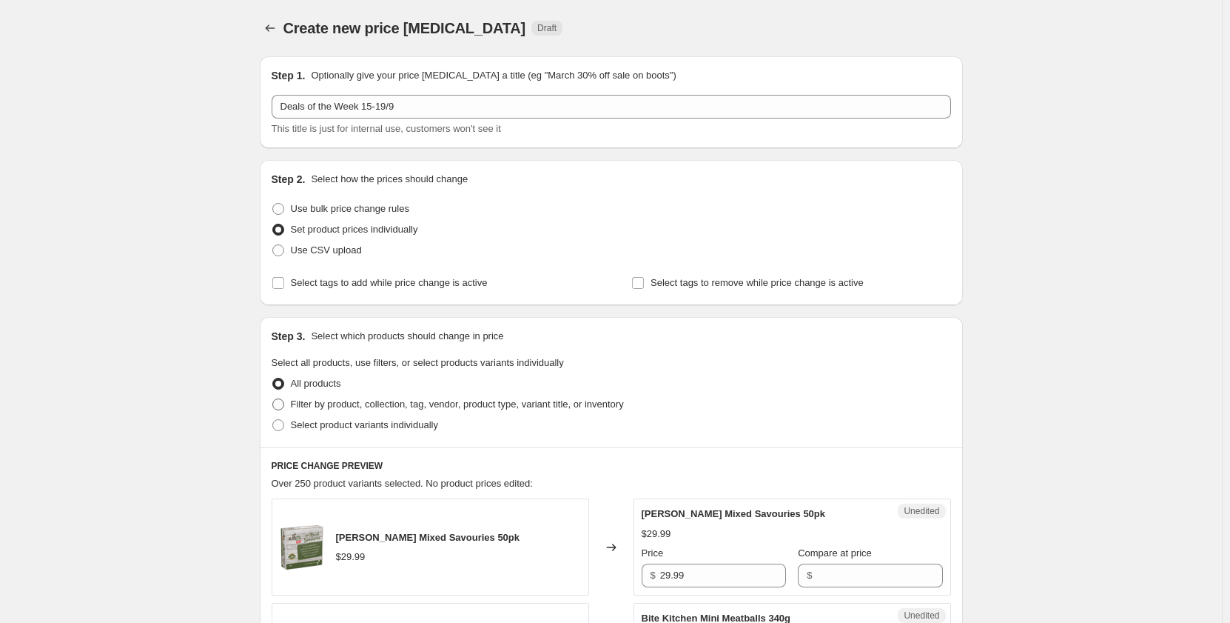
click at [357, 400] on span "Filter by product, collection, tag, vendor, product type, variant title, or inv…" at bounding box center [457, 403] width 333 height 11
click at [273, 399] on input "Filter by product, collection, tag, vendor, product type, variant title, or inv…" at bounding box center [272, 398] width 1 height 1
radio input "true"
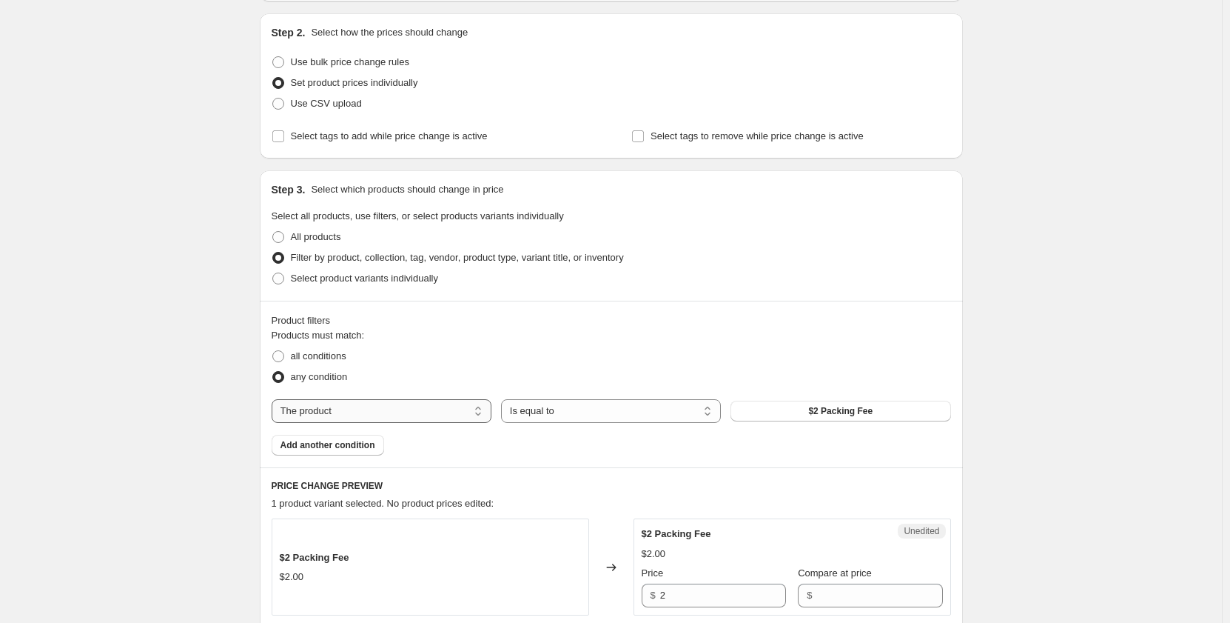
scroll to position [148, 0]
click at [480, 404] on select "The product The product's collection The product's tag The product's vendor The…" at bounding box center [382, 409] width 220 height 24
click at [437, 407] on select "The product The product's collection The product's tag The product's vendor The…" at bounding box center [382, 409] width 220 height 24
select select "collection"
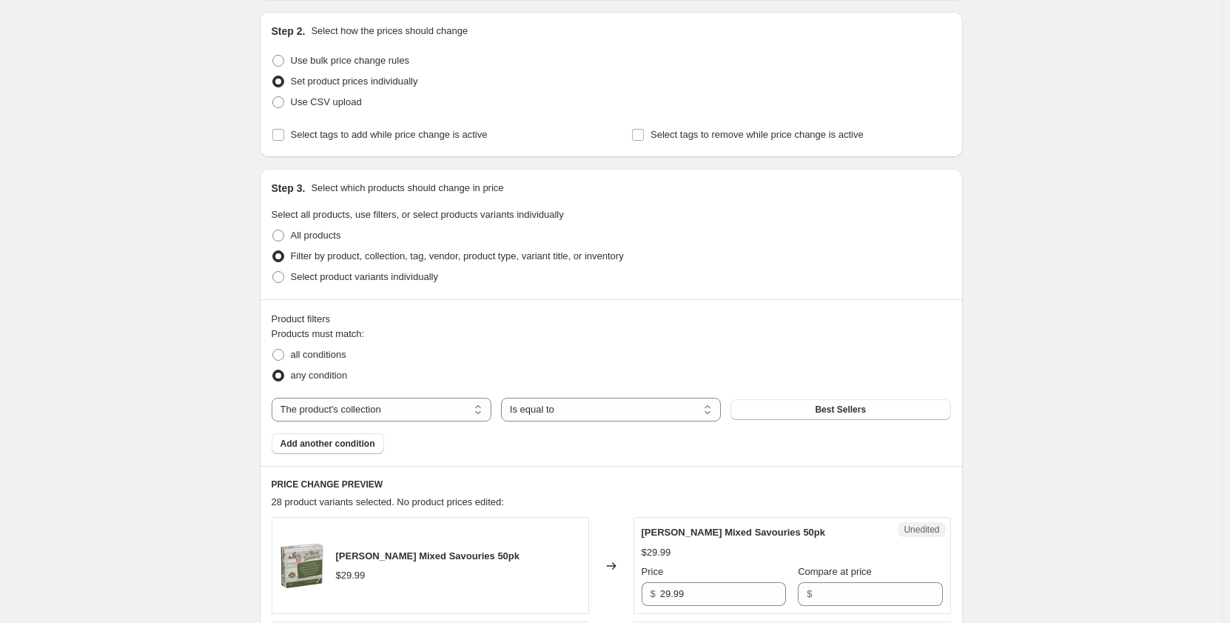
click at [836, 415] on span "Best Sellers" at bounding box center [840, 409] width 51 height 12
